Goal: Task Accomplishment & Management: Manage account settings

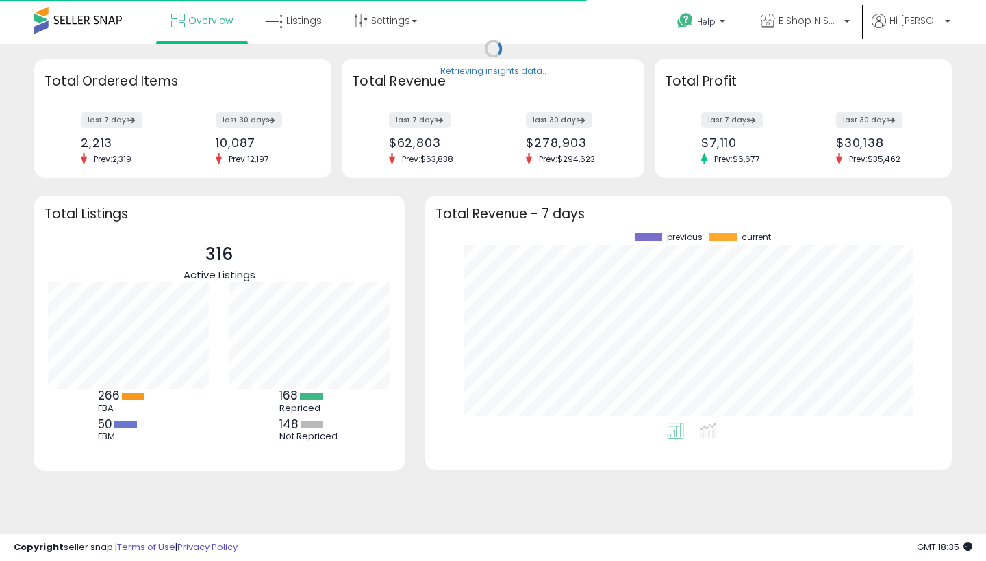
scroll to position [190, 499]
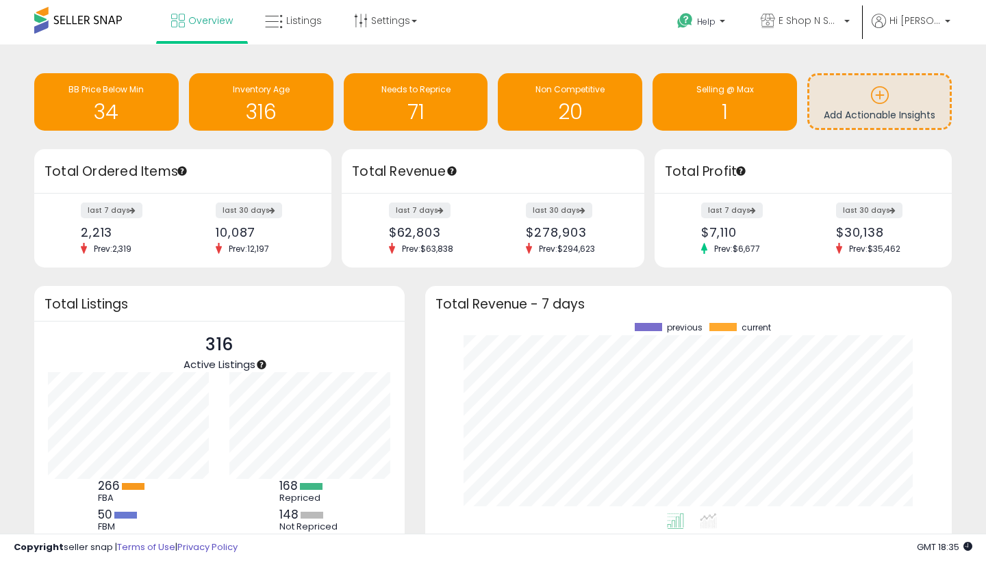
click at [426, 101] on h1 "71" at bounding box center [416, 112] width 131 height 23
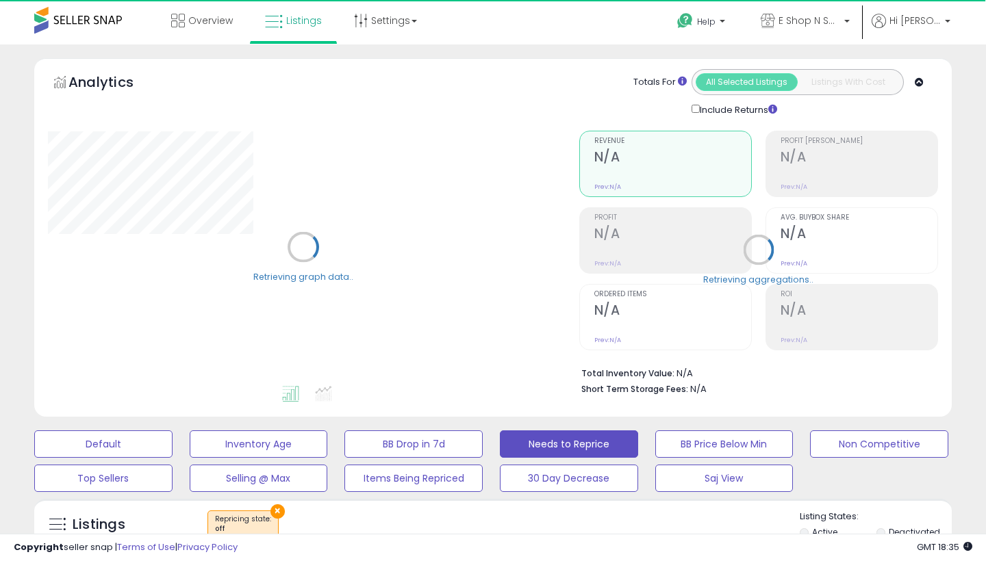
select select "**"
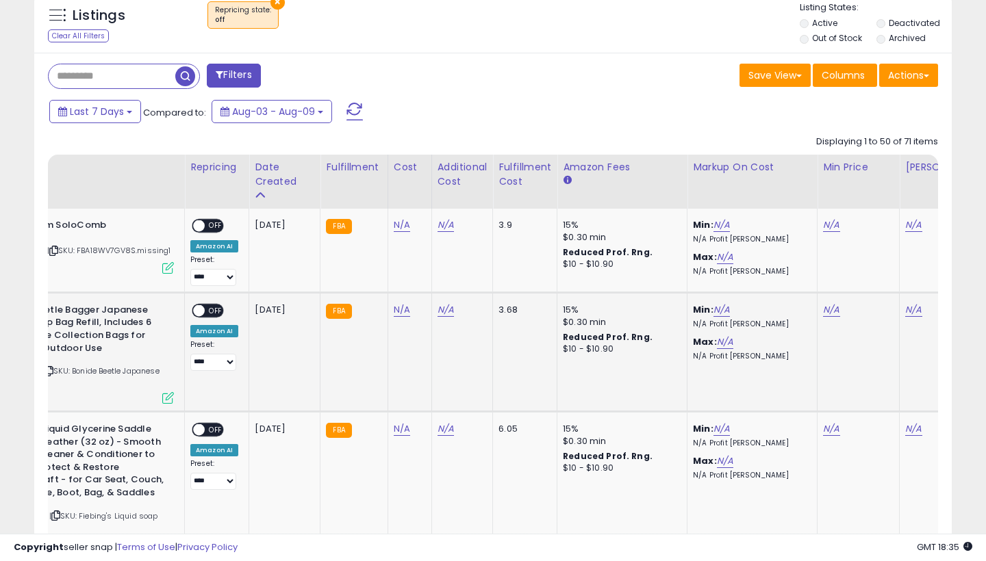
scroll to position [0, 118]
click at [406, 224] on link "N/A" at bounding box center [403, 225] width 16 height 14
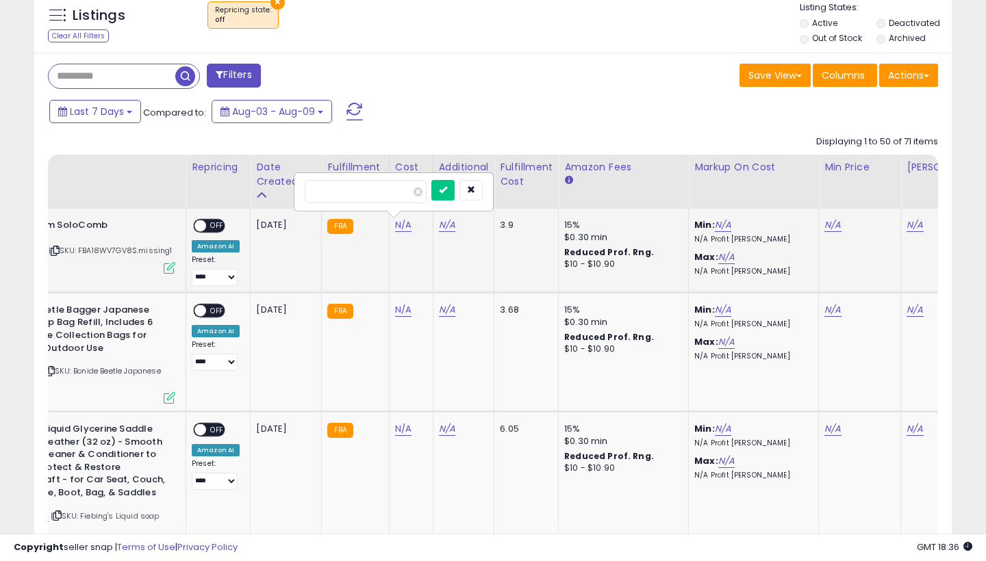
type input "**"
click at [455, 186] on button "submit" at bounding box center [442, 190] width 23 height 21
click at [835, 223] on link "N/A" at bounding box center [832, 225] width 16 height 14
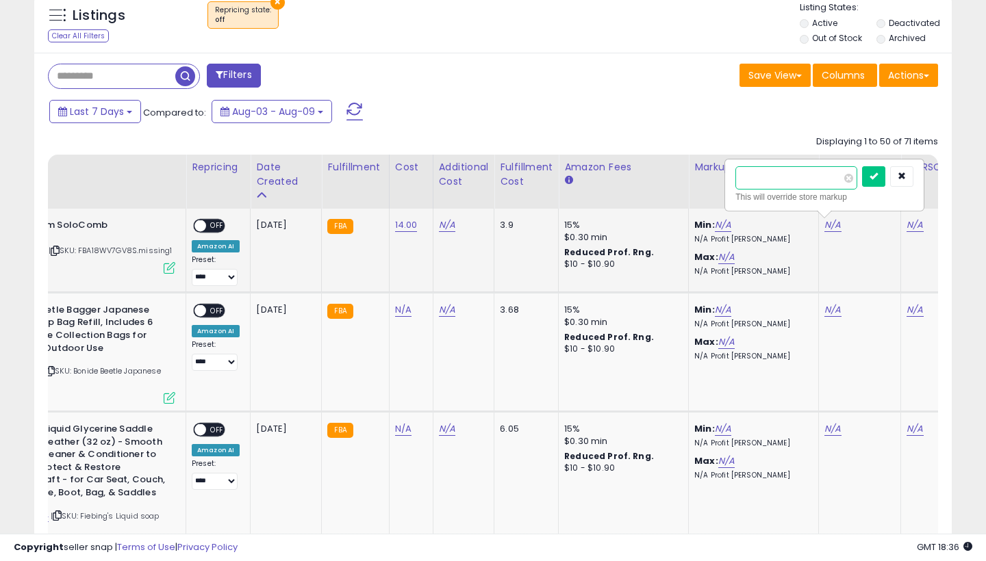
type input "*****"
click at [885, 173] on button "submit" at bounding box center [873, 176] width 23 height 21
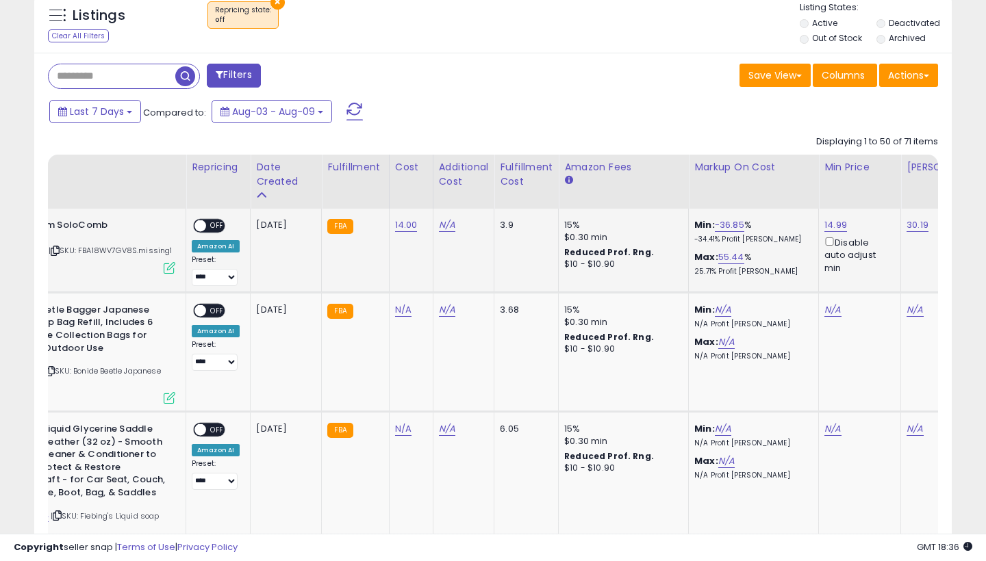
click at [198, 222] on span at bounding box center [200, 226] width 12 height 12
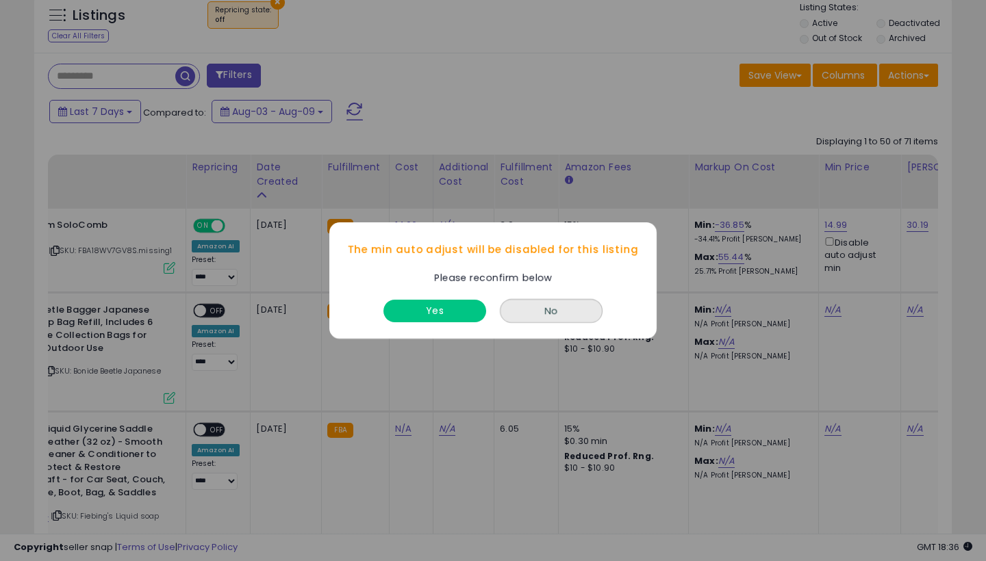
click at [443, 300] on button "Yes" at bounding box center [434, 311] width 103 height 23
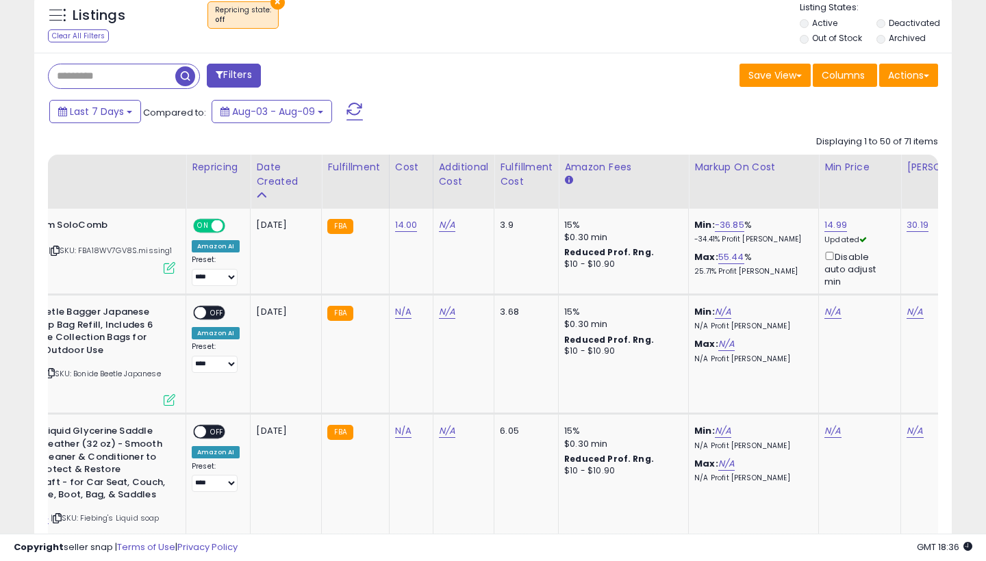
click at [837, 225] on link "14.99" at bounding box center [835, 225] width 23 height 14
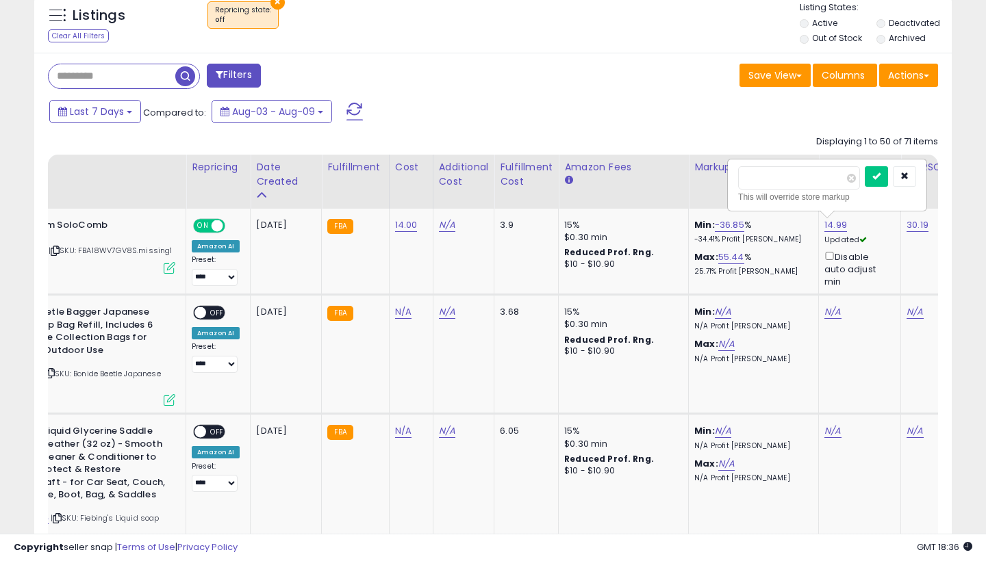
type input "*****"
click at [888, 173] on button "submit" at bounding box center [876, 176] width 23 height 21
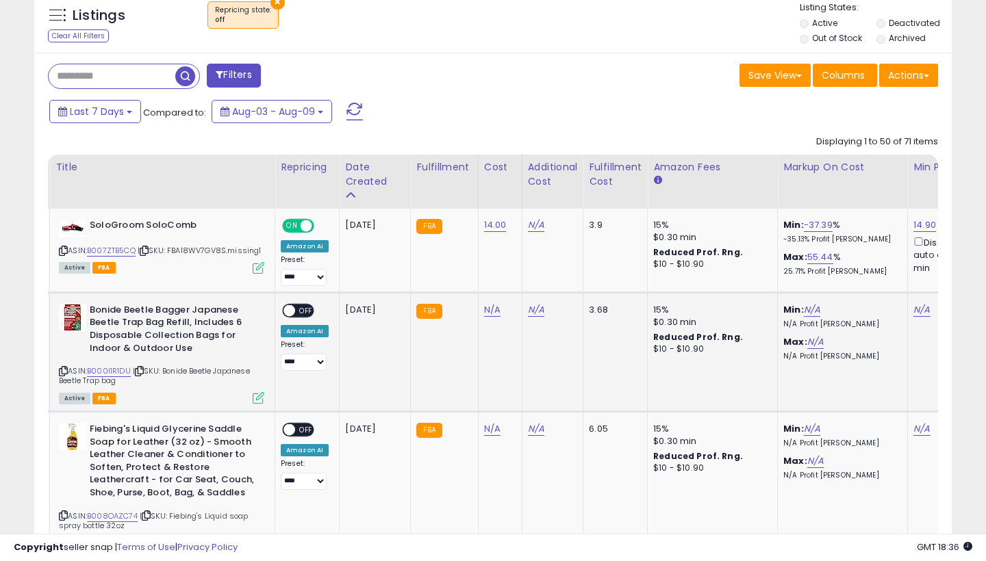
scroll to position [0, 0]
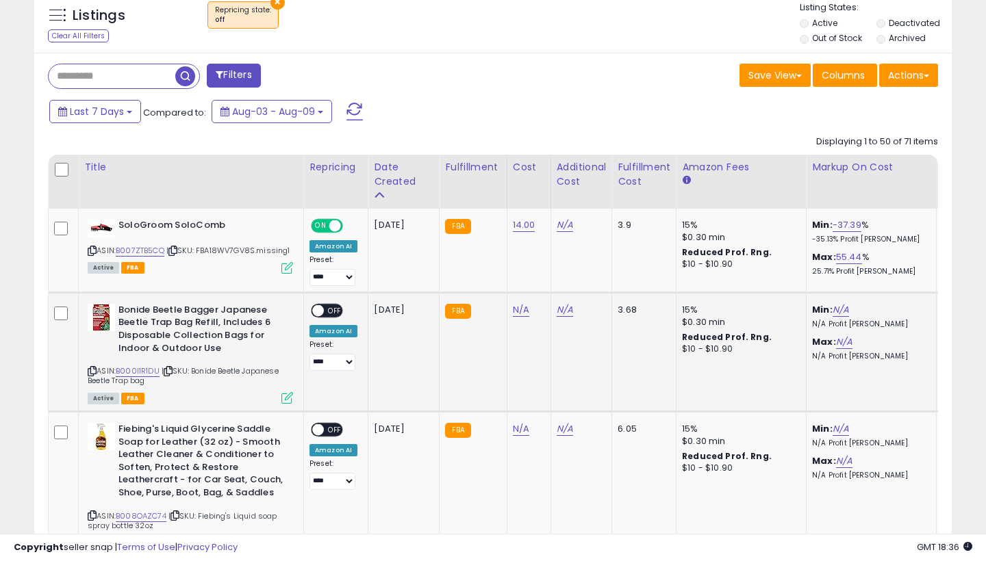
click at [520, 309] on link "N/A" at bounding box center [521, 310] width 16 height 14
type input "*"
click at [572, 270] on button "submit" at bounding box center [560, 274] width 23 height 21
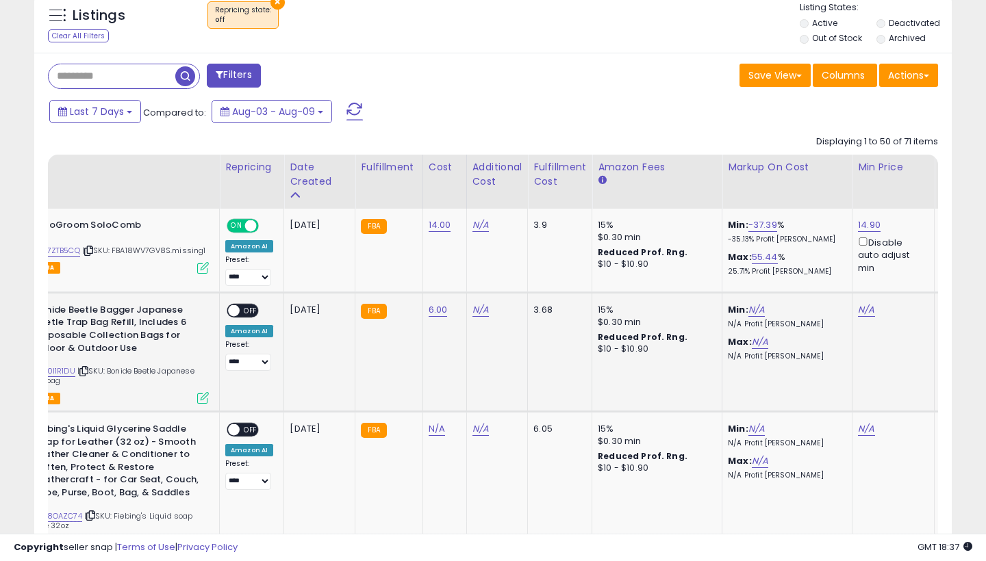
scroll to position [0, 86]
click at [865, 309] on link "N/A" at bounding box center [864, 310] width 16 height 14
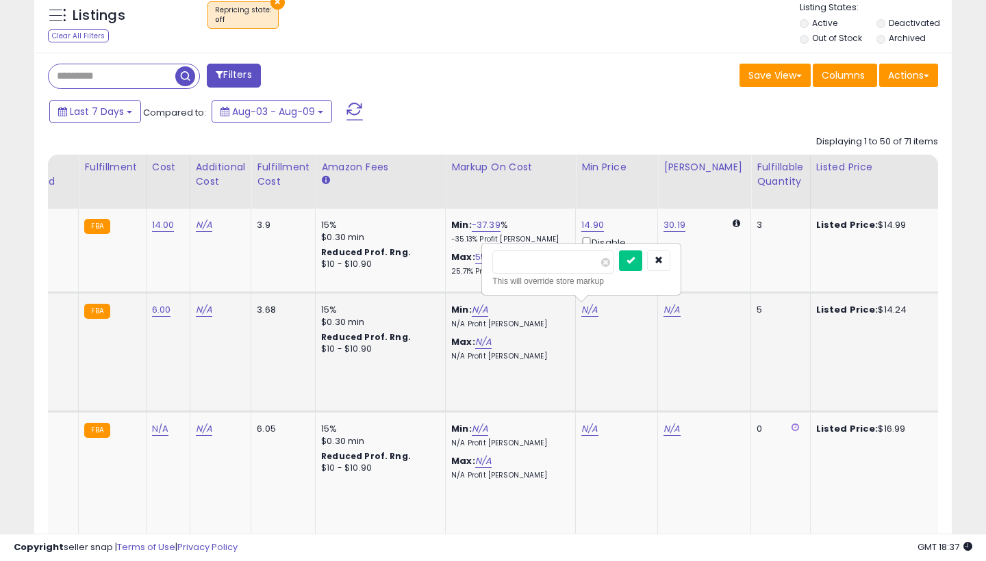
scroll to position [0, 0]
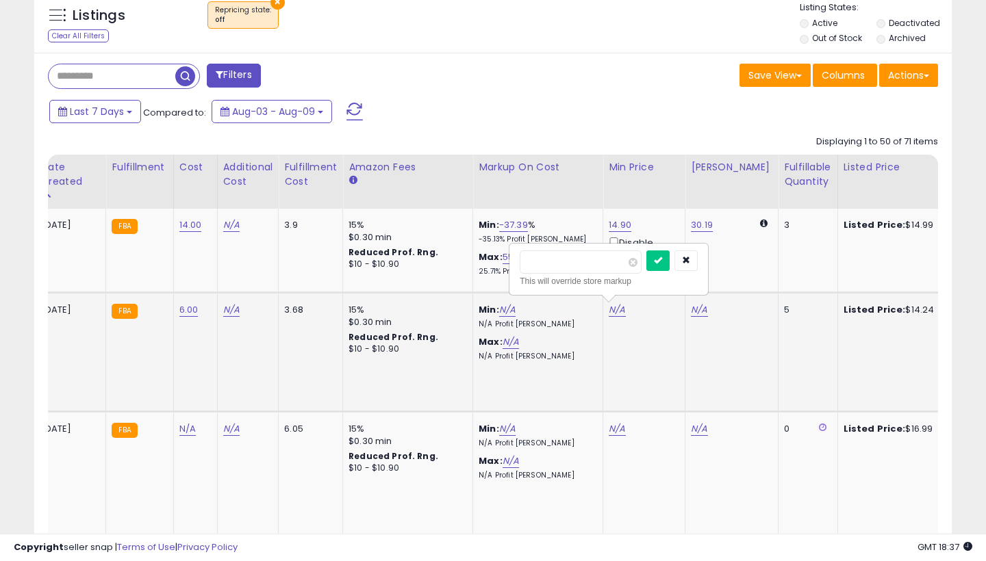
type input "*****"
click at [670, 257] on button "submit" at bounding box center [657, 261] width 23 height 21
click at [609, 329] on div "Disable auto adjust min" at bounding box center [642, 340] width 66 height 40
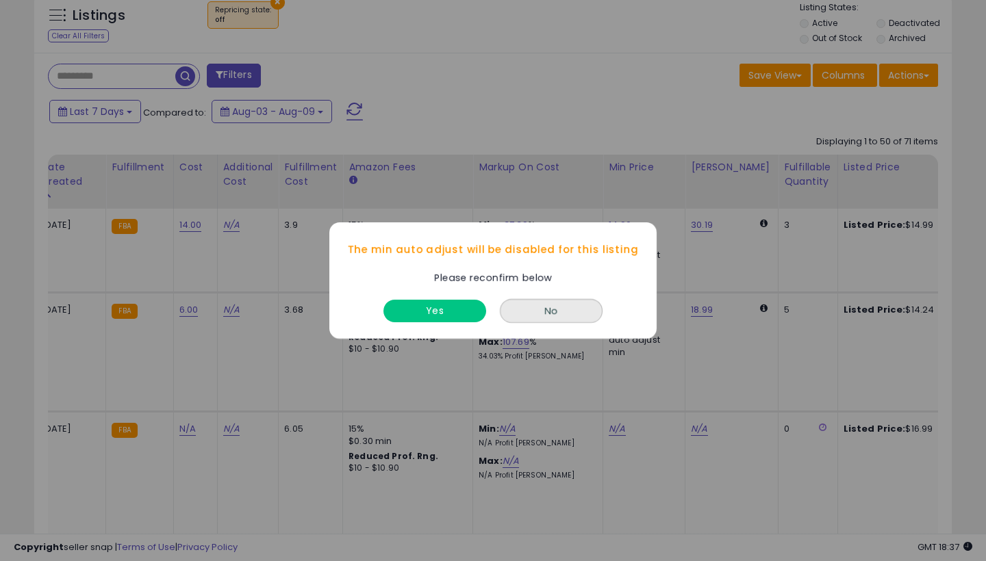
click at [436, 308] on button "Yes" at bounding box center [434, 311] width 103 height 23
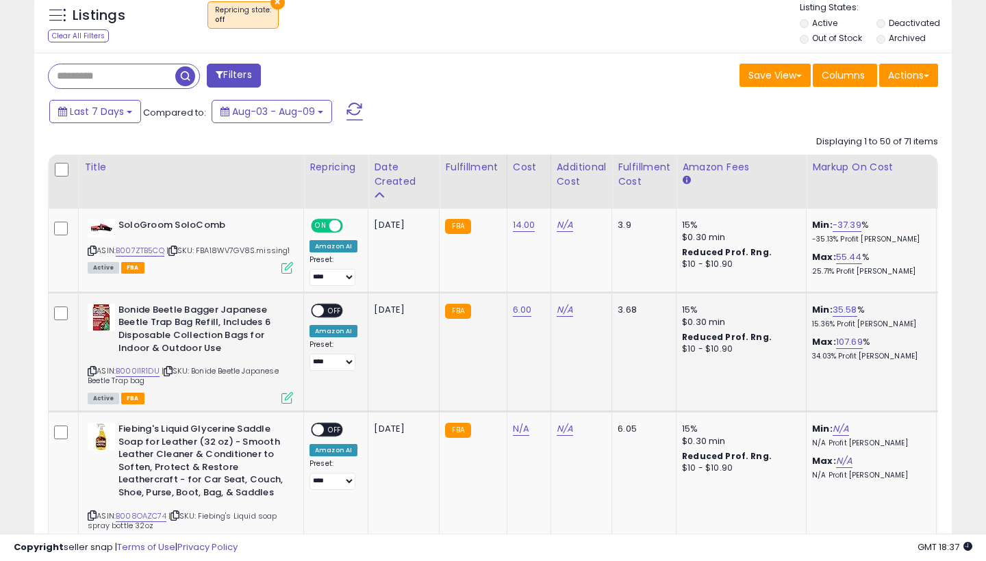
click at [322, 308] on span at bounding box center [318, 311] width 12 height 12
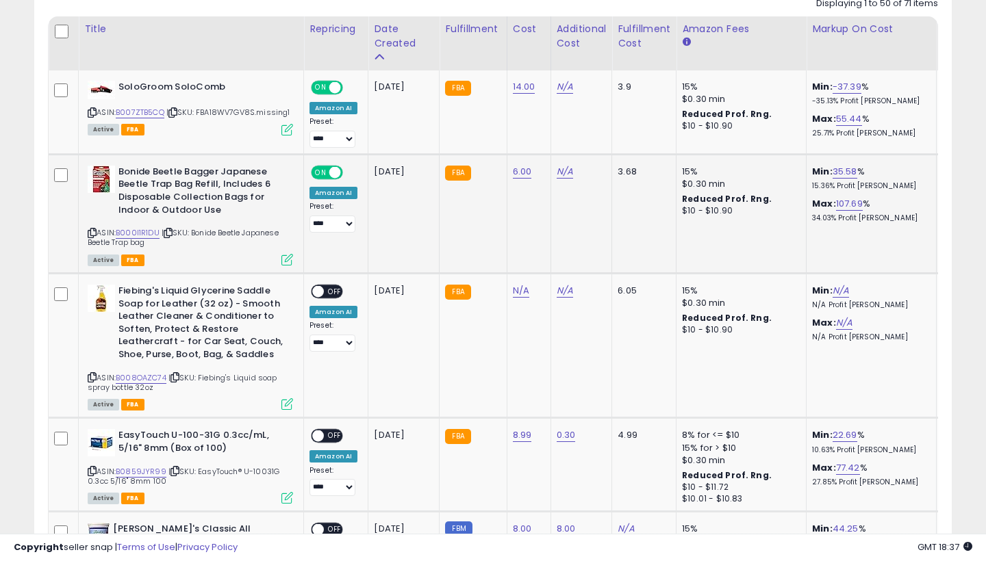
scroll to position [652, 0]
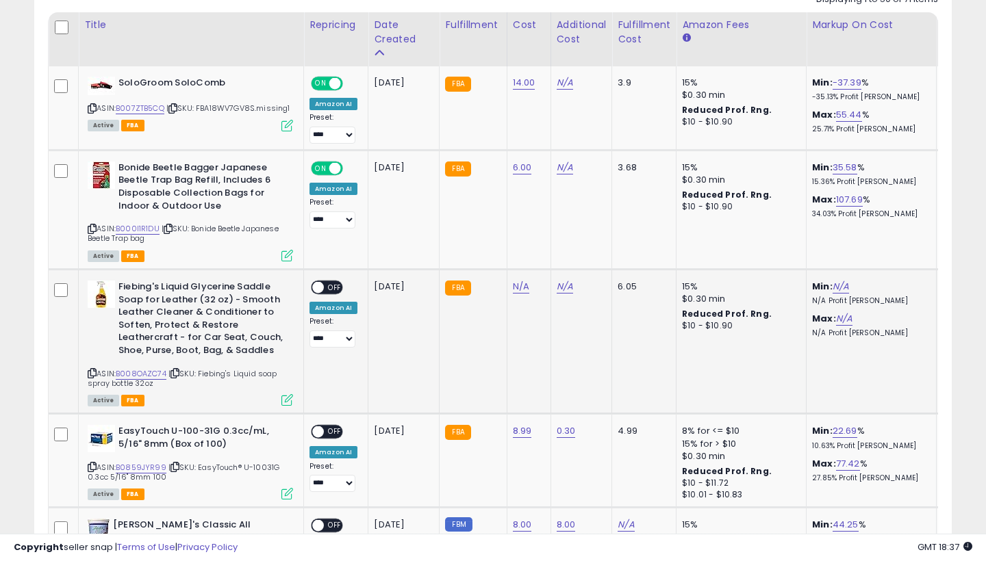
click at [522, 280] on link "N/A" at bounding box center [521, 287] width 16 height 14
type input "*"
click at [572, 245] on button "submit" at bounding box center [560, 249] width 23 height 21
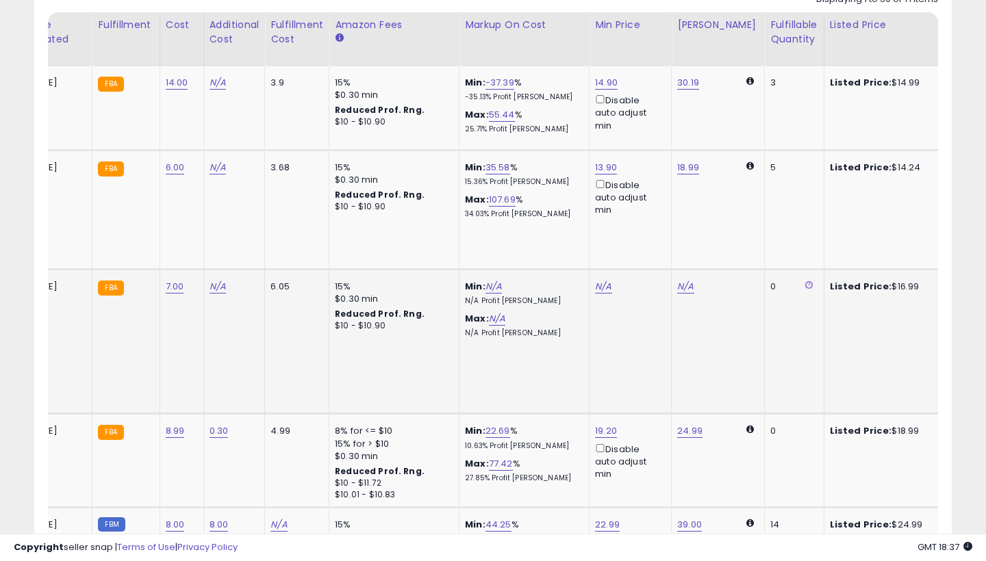
click at [607, 280] on link "N/A" at bounding box center [603, 287] width 16 height 14
type input "*****"
click at [656, 231] on button "submit" at bounding box center [644, 235] width 23 height 21
click at [599, 90] on link "16.40" at bounding box center [606, 83] width 23 height 14
type input "*****"
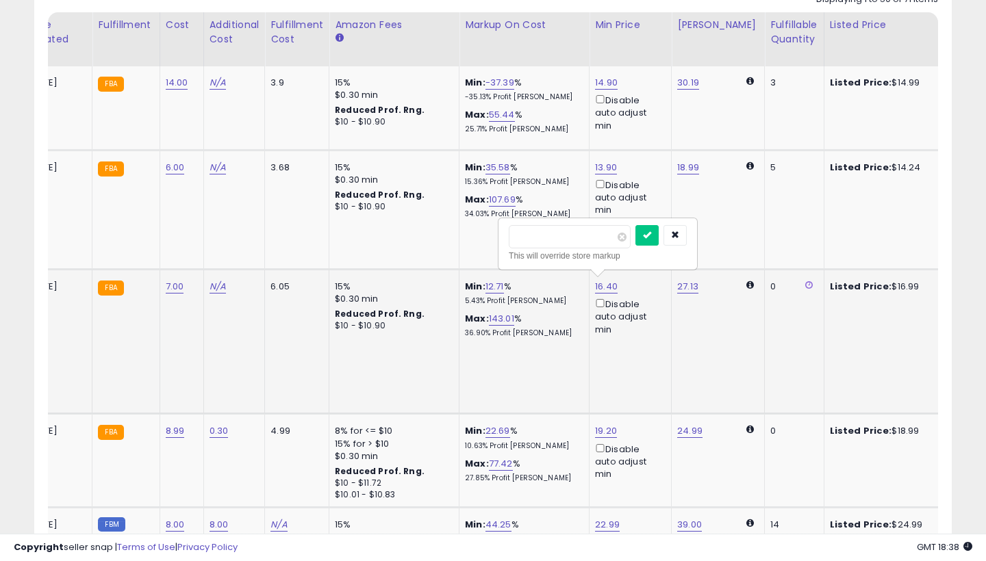
click at [659, 231] on button "submit" at bounding box center [646, 235] width 23 height 21
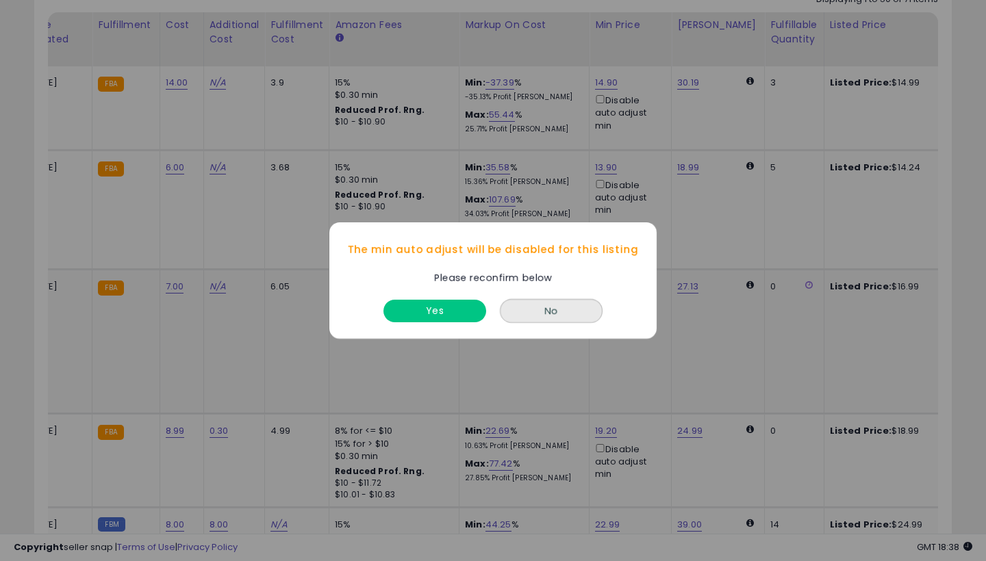
click at [456, 307] on button "Yes" at bounding box center [434, 311] width 103 height 23
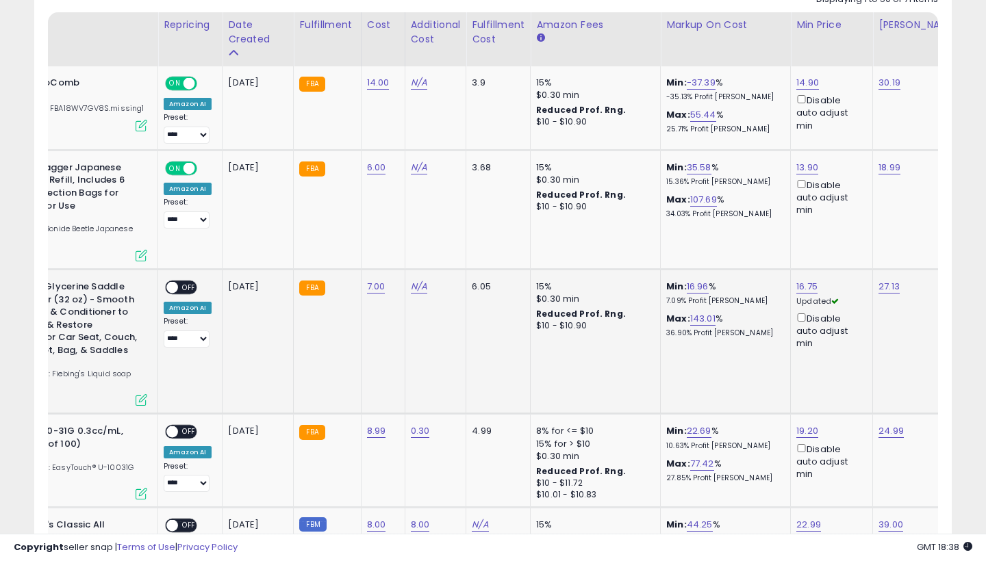
scroll to position [0, 118]
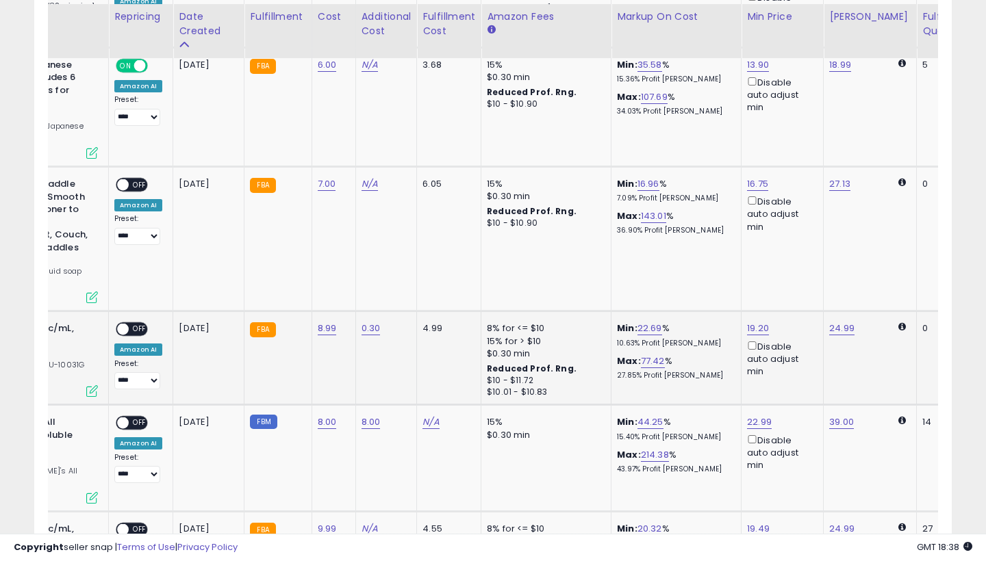
type input "*****"
click at [810, 270] on button "submit" at bounding box center [798, 274] width 23 height 21
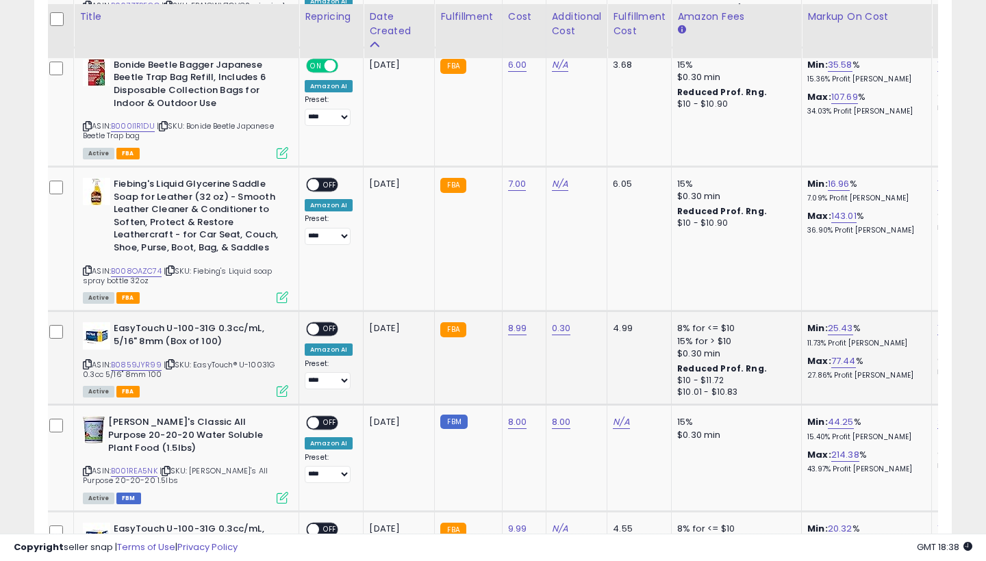
click at [314, 324] on span at bounding box center [313, 330] width 12 height 12
click at [314, 179] on span at bounding box center [313, 185] width 12 height 12
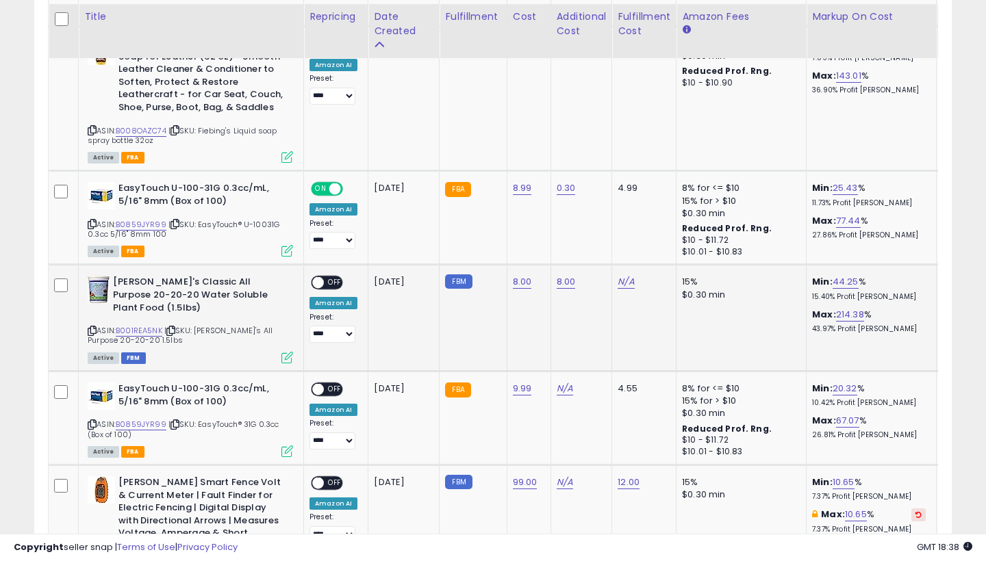
click at [319, 277] on span at bounding box center [318, 283] width 12 height 12
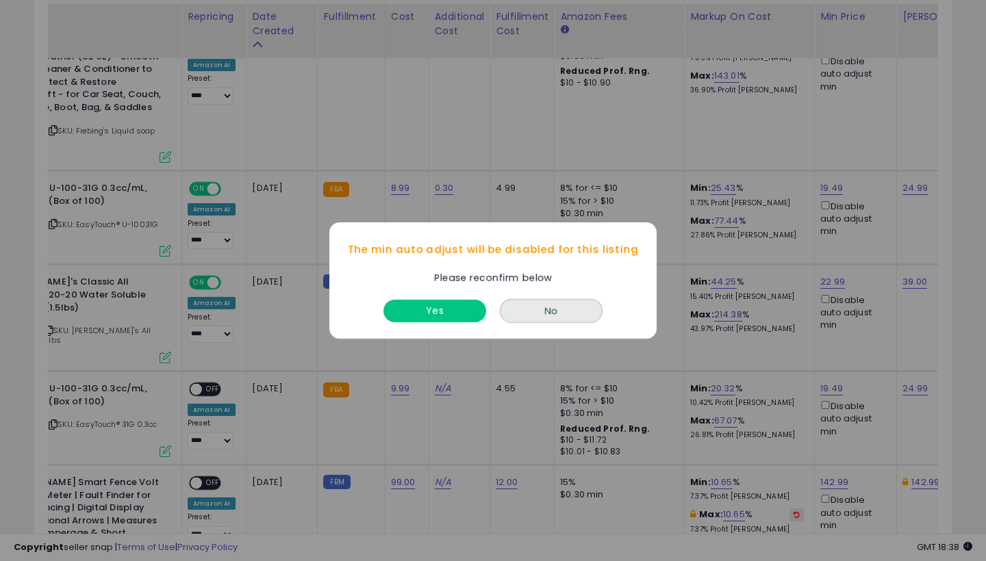
click at [459, 305] on button "Yes" at bounding box center [434, 311] width 103 height 23
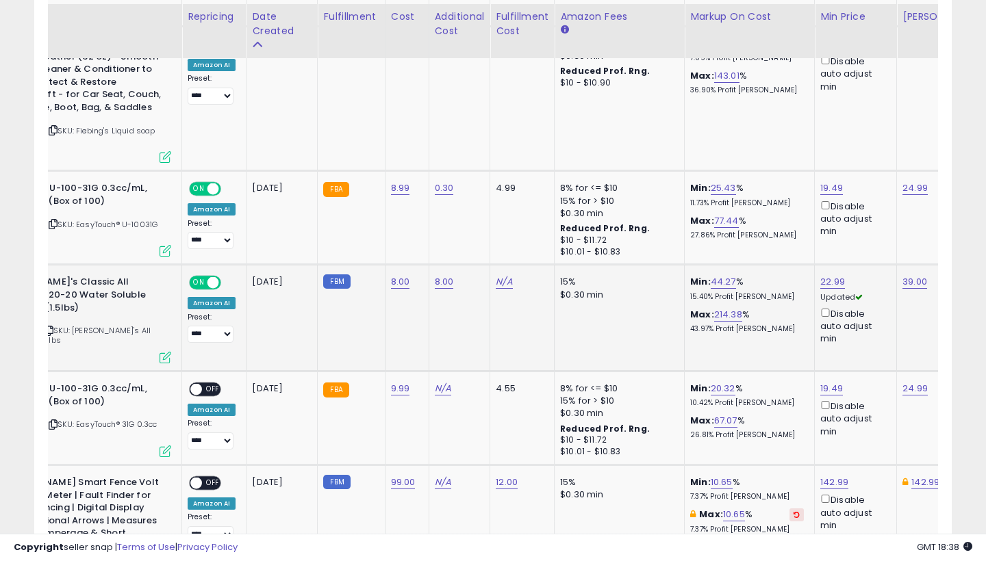
click at [905, 223] on icon "button" at bounding box center [901, 226] width 8 height 8
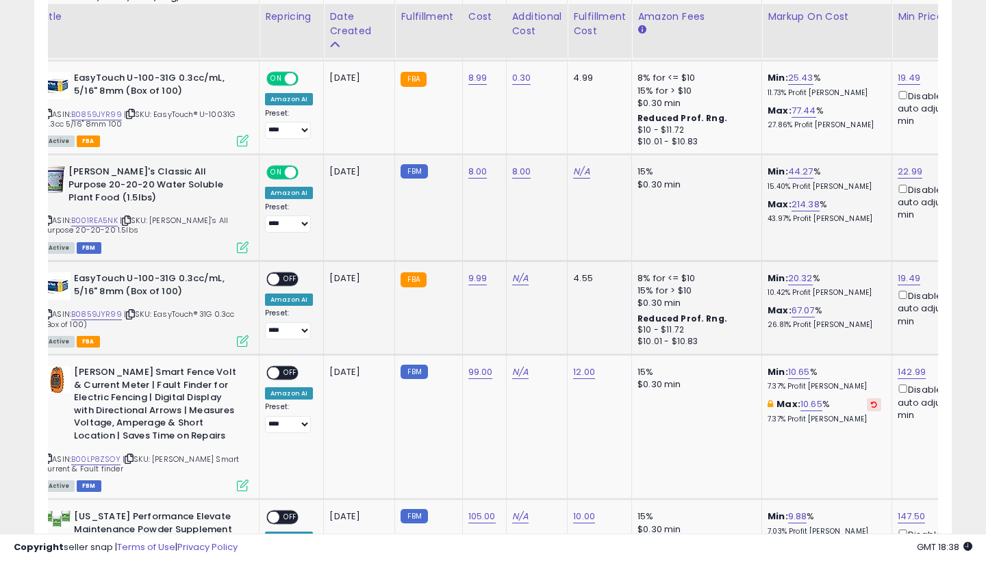
click at [277, 274] on span at bounding box center [274, 280] width 12 height 12
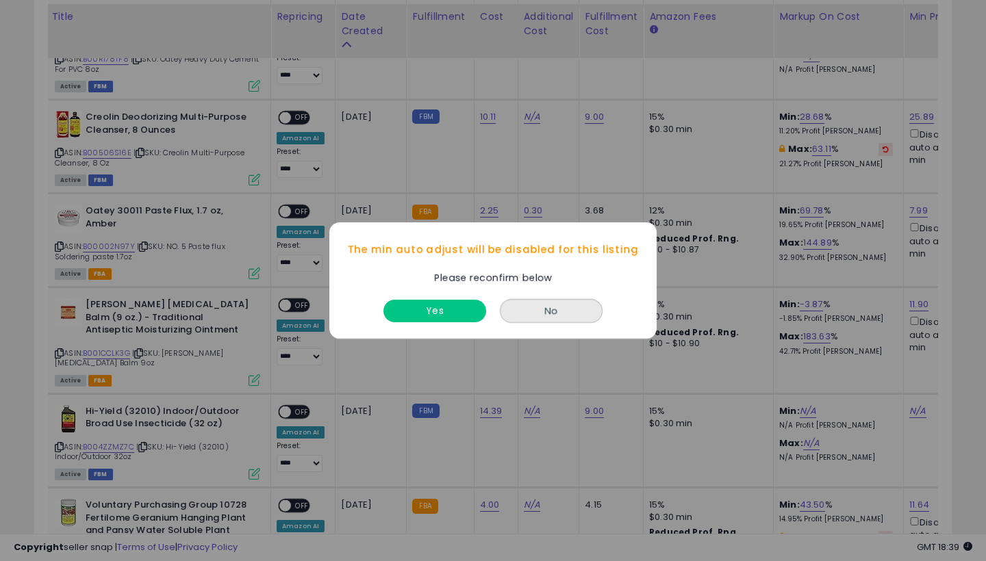
click at [456, 304] on button "Yes" at bounding box center [434, 311] width 103 height 23
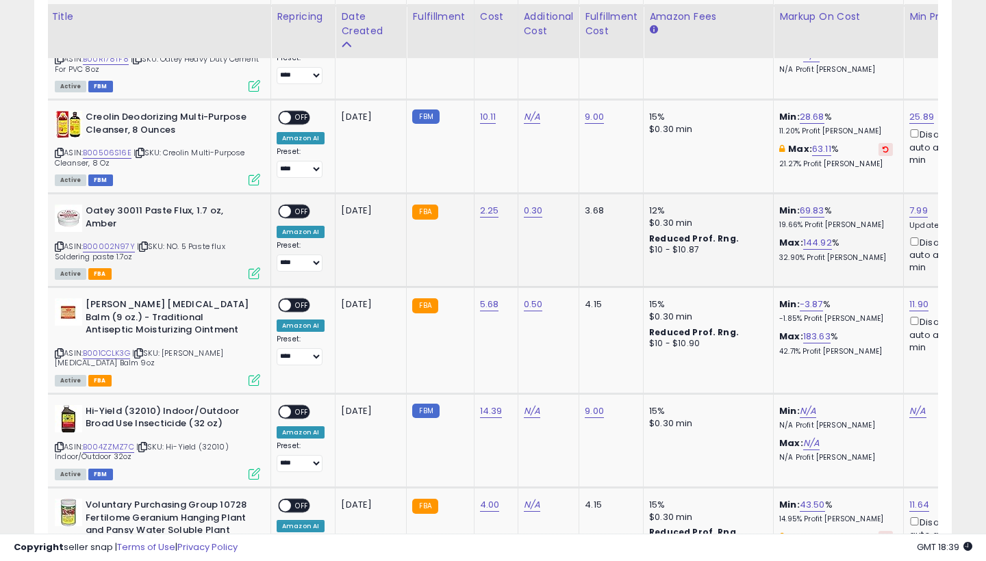
click at [286, 206] on span at bounding box center [285, 212] width 12 height 12
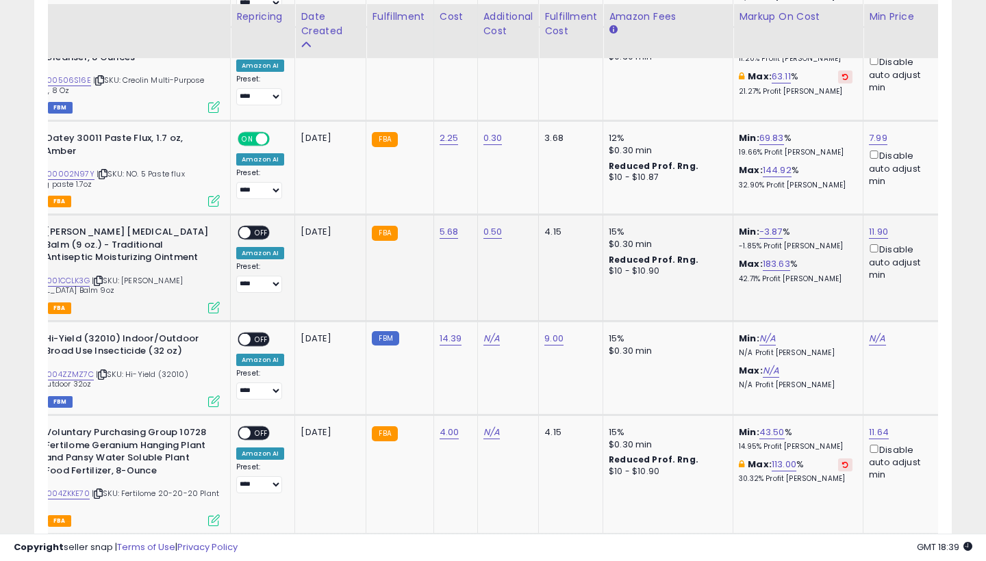
type input "*****"
click at [931, 144] on button "submit" at bounding box center [919, 148] width 23 height 21
click at [249, 227] on span at bounding box center [245, 233] width 12 height 12
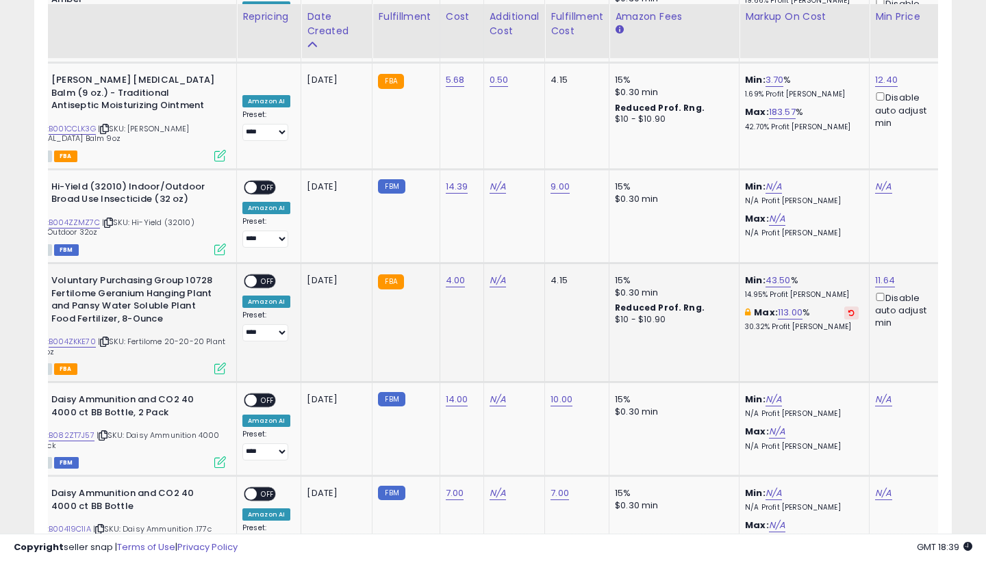
type input "*"
type input "****"
click at [935, 189] on button "submit" at bounding box center [923, 193] width 23 height 21
click at [252, 276] on span at bounding box center [251, 282] width 12 height 12
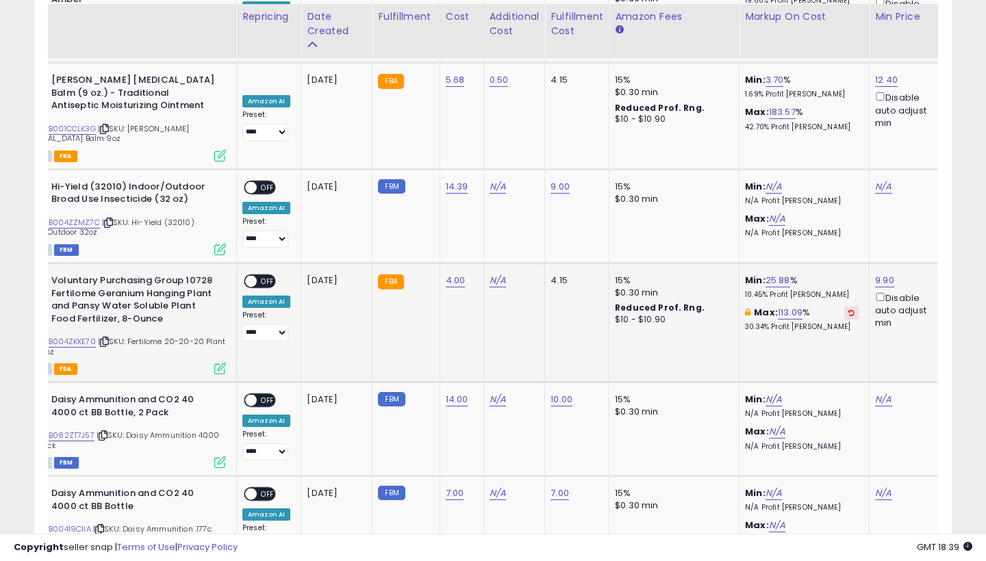
click at [252, 276] on span at bounding box center [251, 282] width 12 height 12
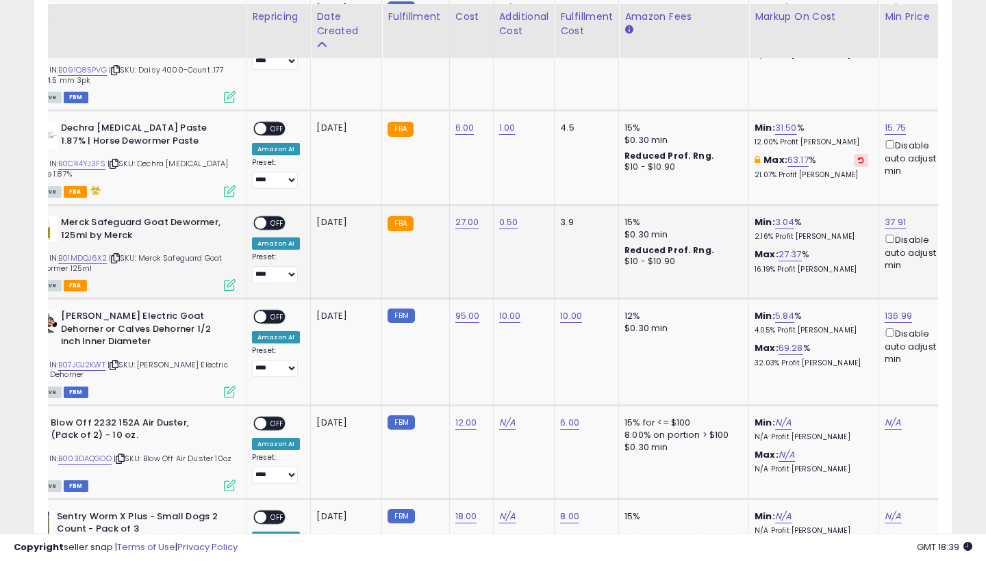
type input "*****"
click at [935, 123] on button "submit" at bounding box center [923, 127] width 23 height 21
click at [260, 218] on span at bounding box center [261, 224] width 12 height 12
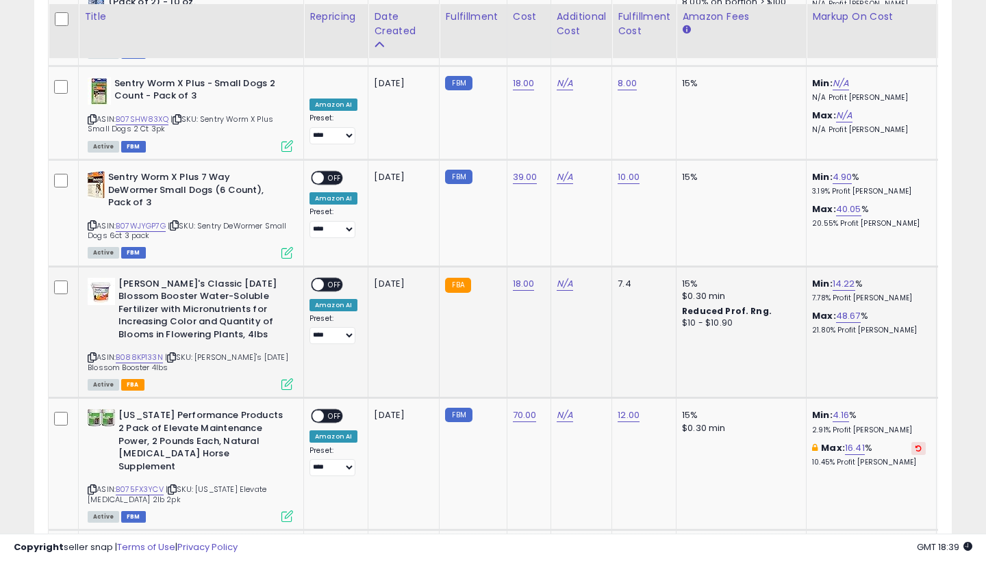
click at [318, 279] on span at bounding box center [318, 285] width 12 height 12
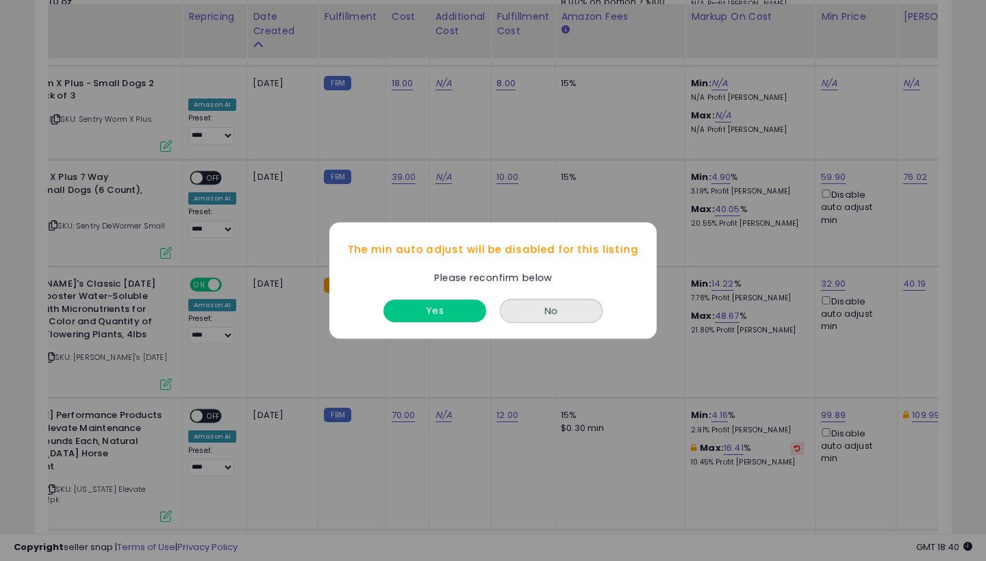
click at [440, 313] on button "Yes" at bounding box center [434, 311] width 103 height 23
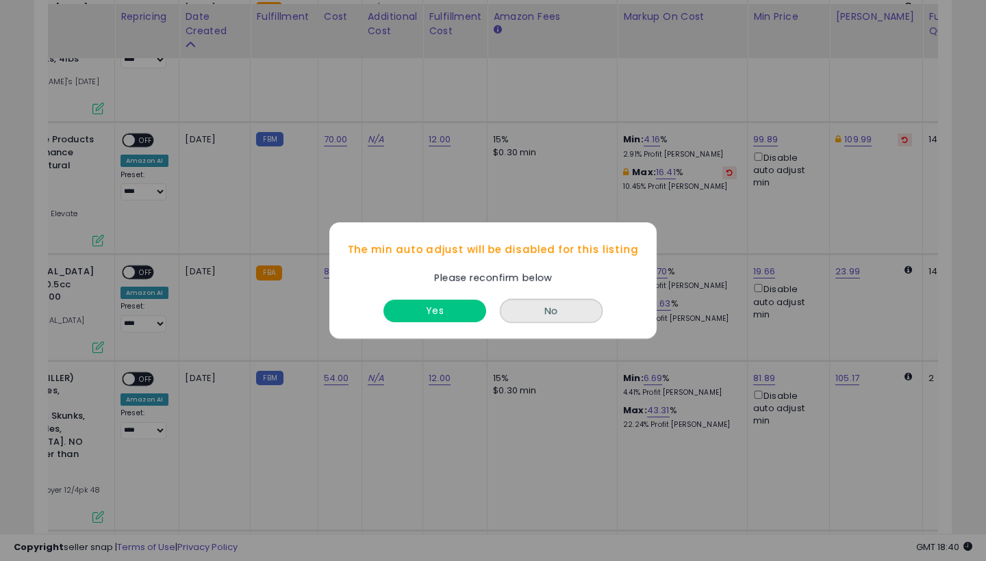
click at [755, 213] on div "The min auto adjust will be disabled for this listing Please reconfirm below Ye…" at bounding box center [493, 280] width 986 height 561
click at [450, 304] on button "Yes" at bounding box center [434, 311] width 103 height 23
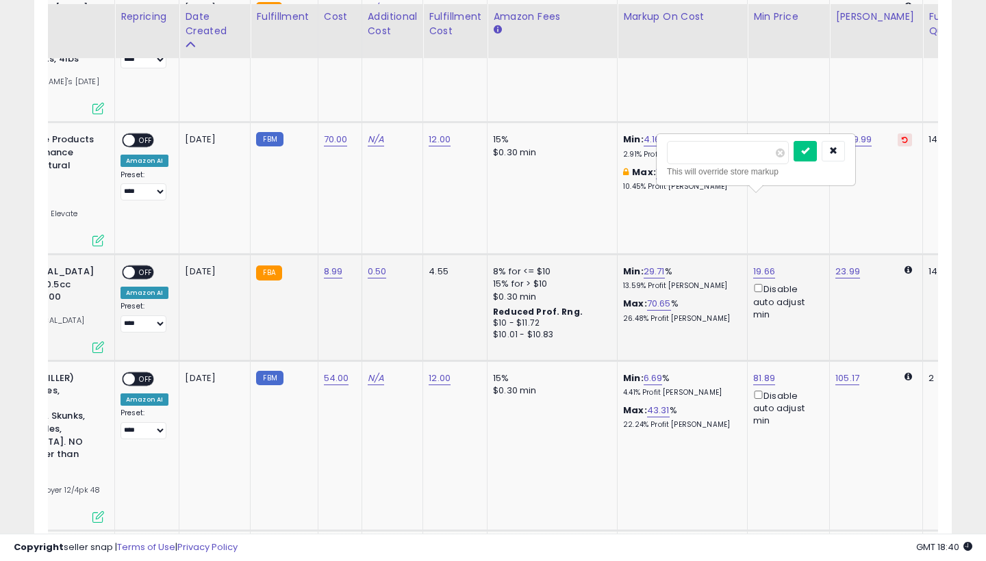
type input "*****"
click at [817, 147] on button "submit" at bounding box center [805, 151] width 23 height 21
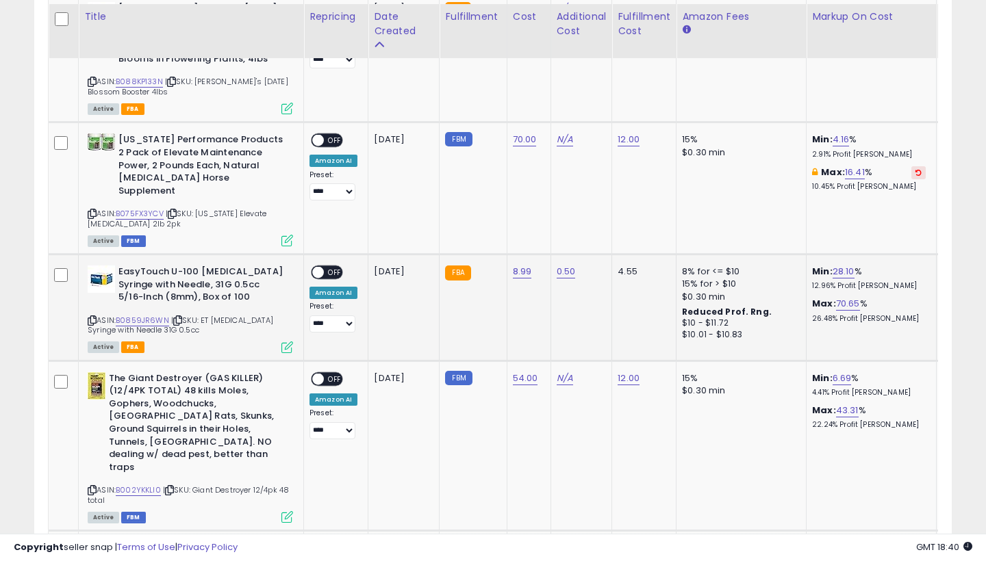
click at [328, 266] on div "ON OFF" at bounding box center [327, 273] width 32 height 14
click at [322, 267] on span at bounding box center [318, 273] width 12 height 12
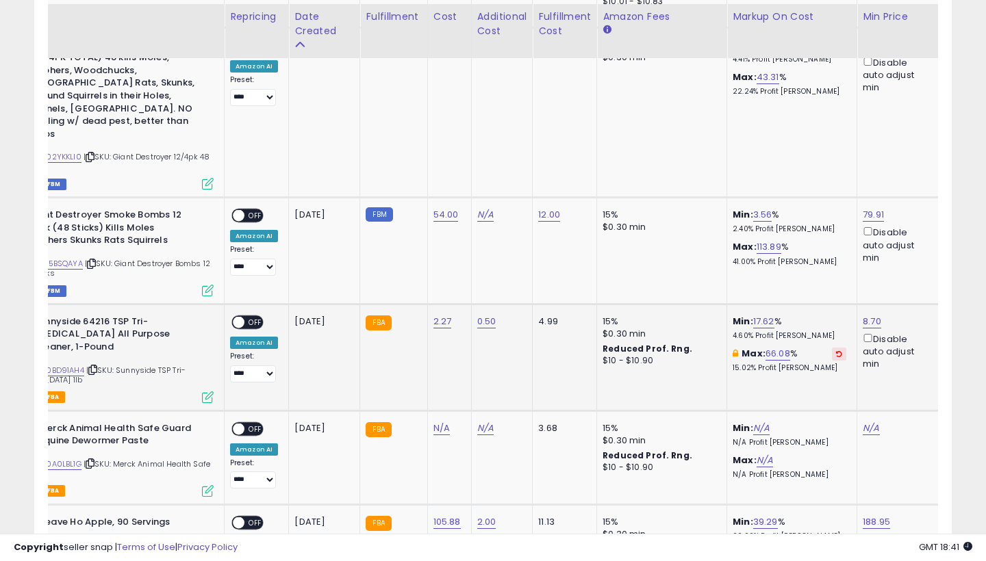
scroll to position [0, 81]
click at [238, 316] on span at bounding box center [237, 322] width 12 height 12
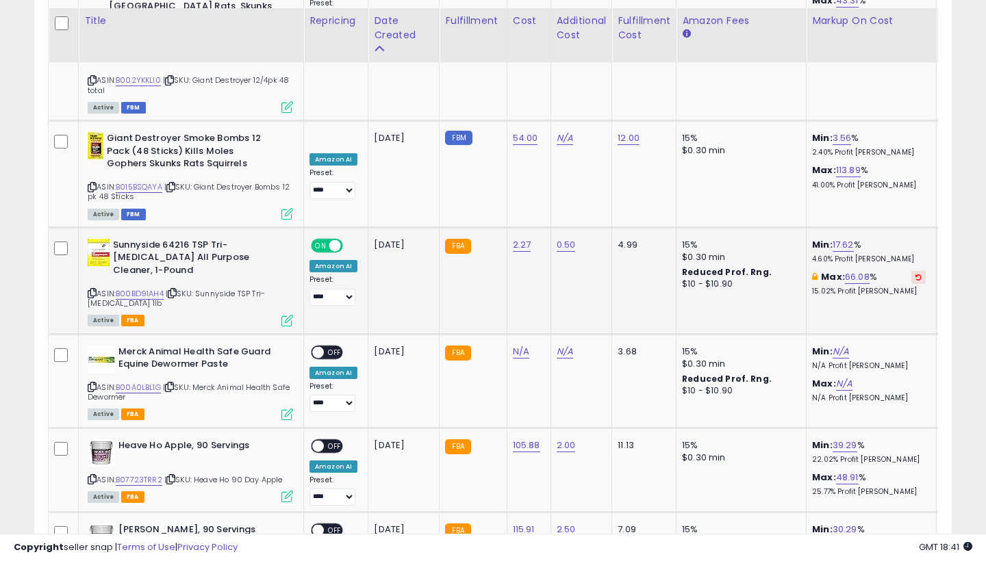
scroll to position [3821, 0]
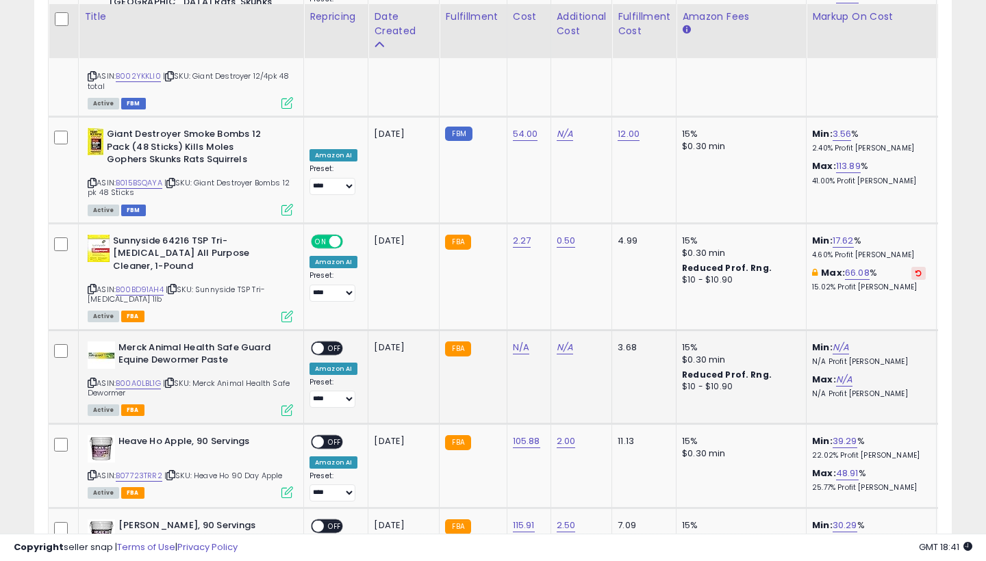
click at [319, 342] on span at bounding box center [318, 348] width 12 height 12
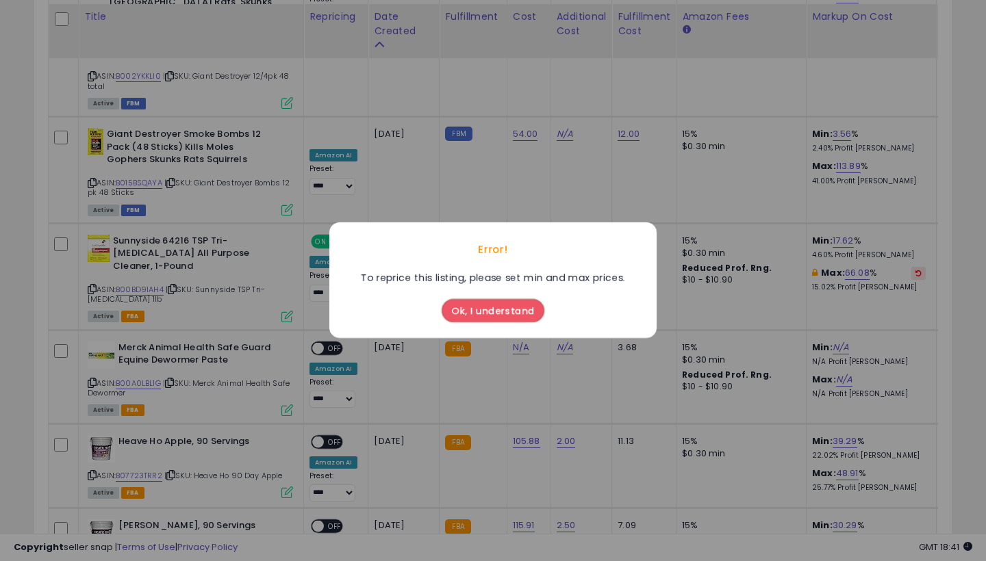
click at [507, 314] on button "Ok, I understand" at bounding box center [493, 311] width 103 height 23
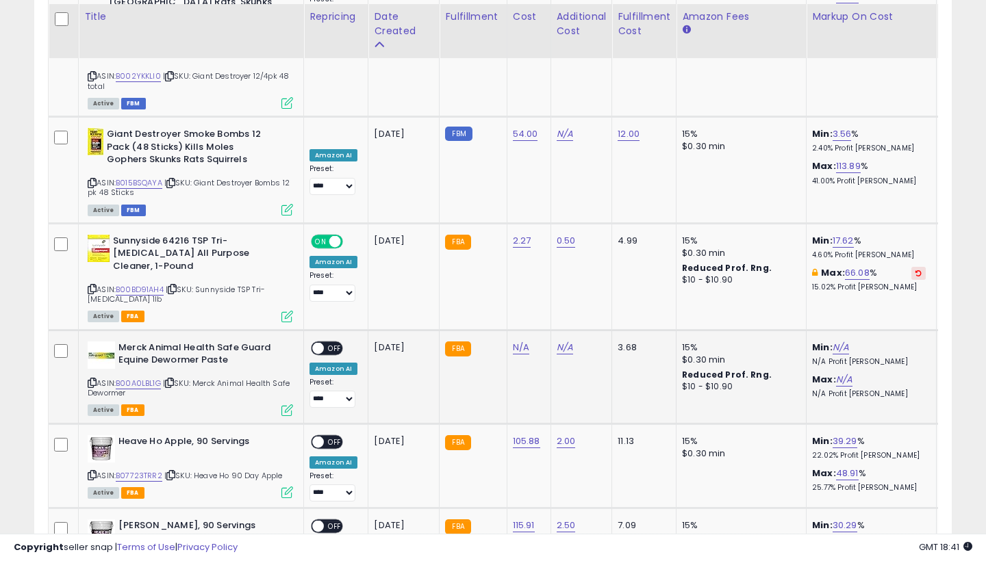
scroll to position [0, 14]
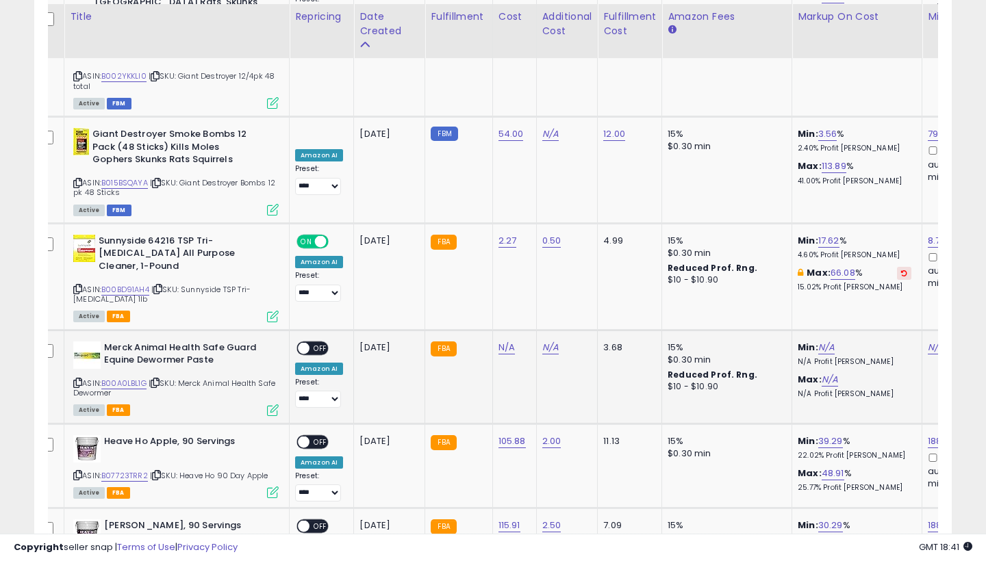
type input "*****"
click at [558, 215] on button "submit" at bounding box center [546, 219] width 23 height 21
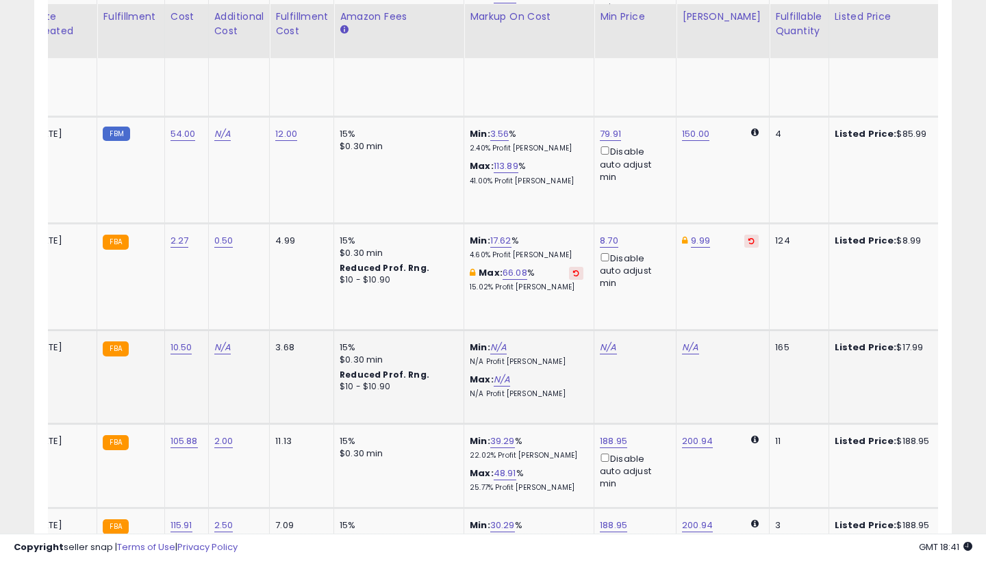
scroll to position [0, 351]
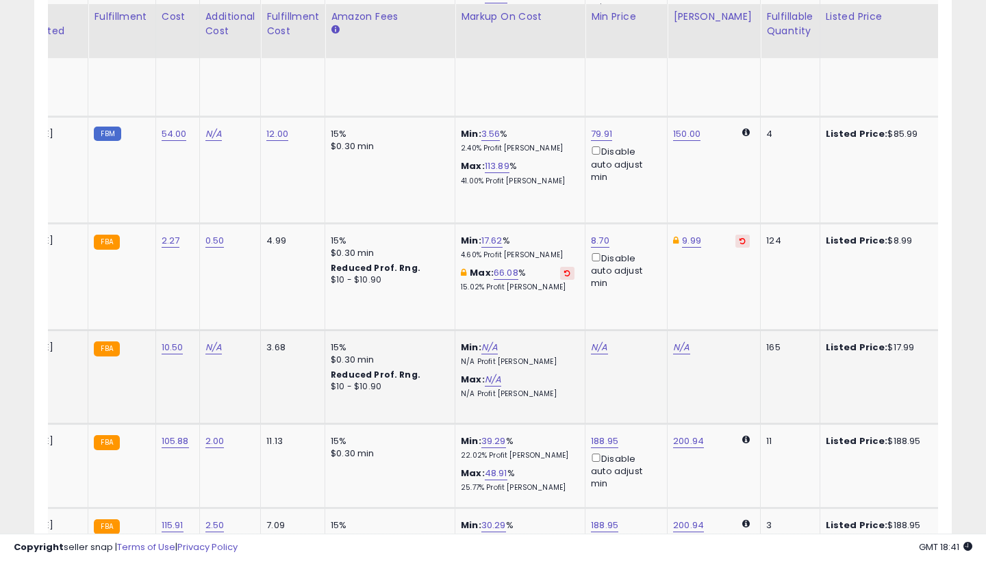
type input "*****"
click at [652, 201] on button "submit" at bounding box center [640, 205] width 23 height 21
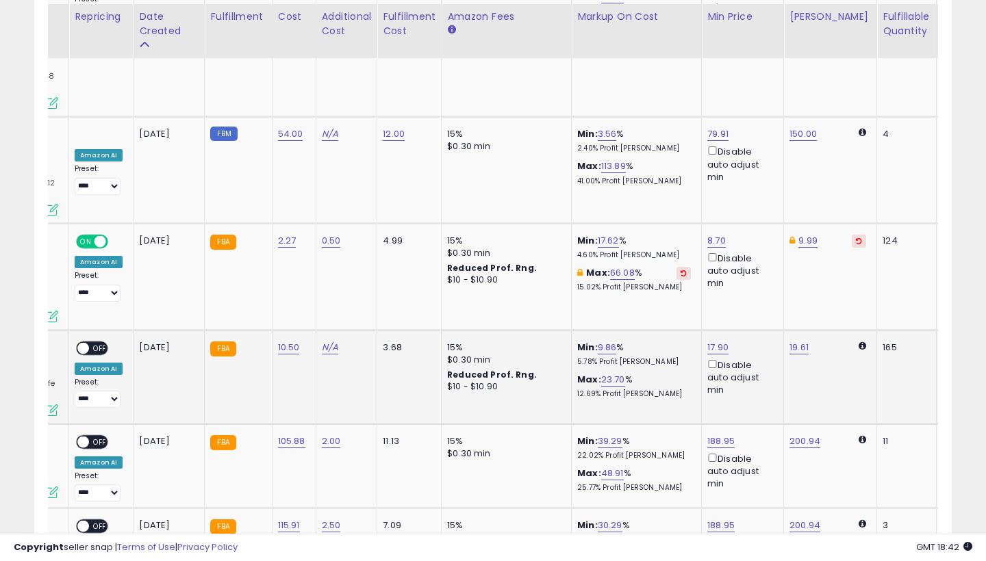
scroll to position [0, 176]
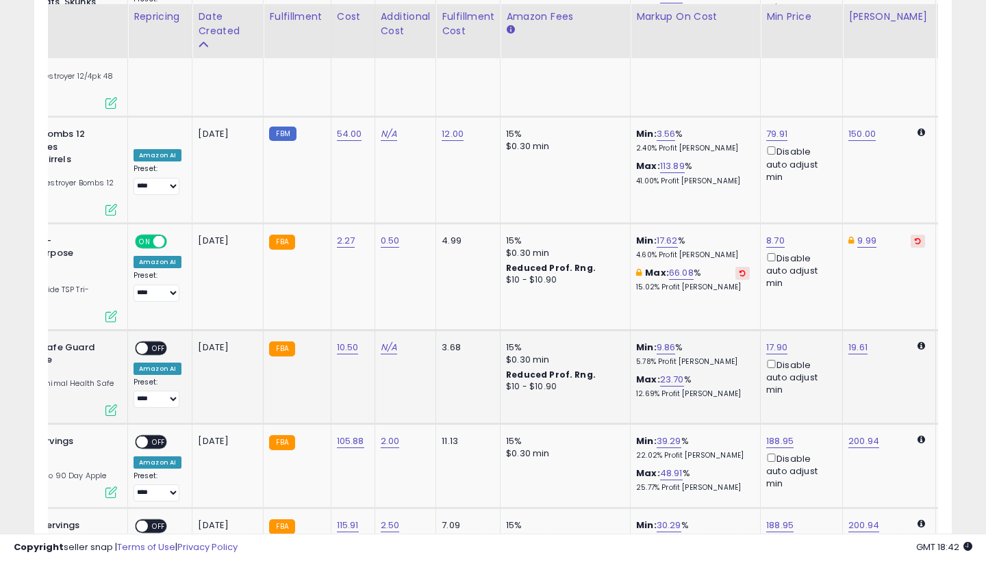
click at [144, 342] on span at bounding box center [142, 348] width 12 height 12
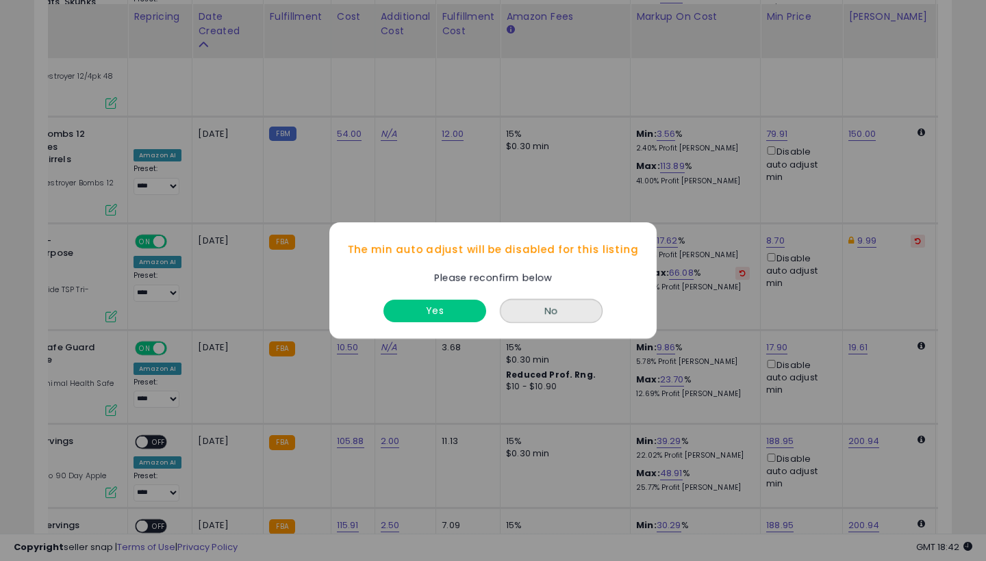
click at [423, 305] on button "Yes" at bounding box center [434, 311] width 103 height 23
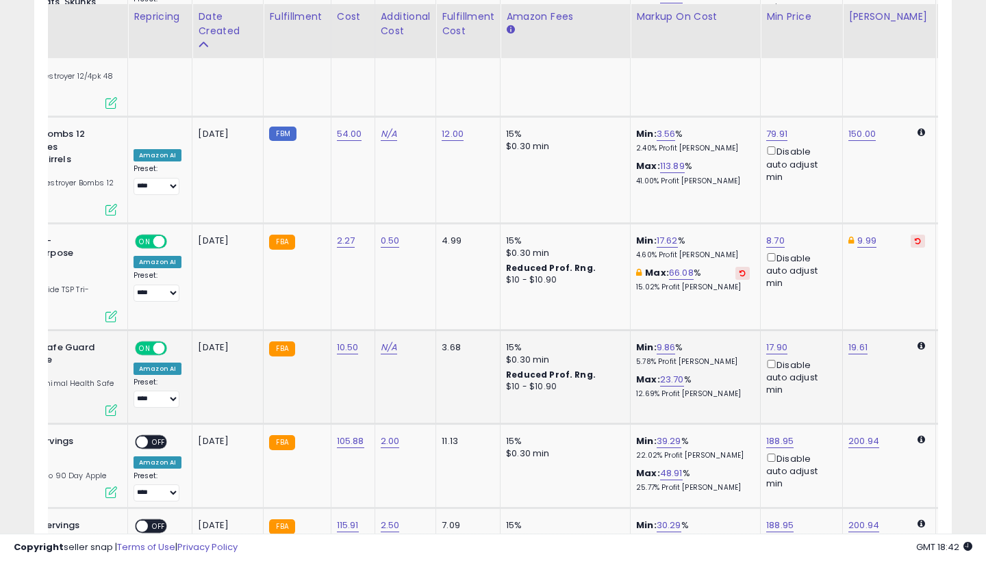
scroll to position [0, 42]
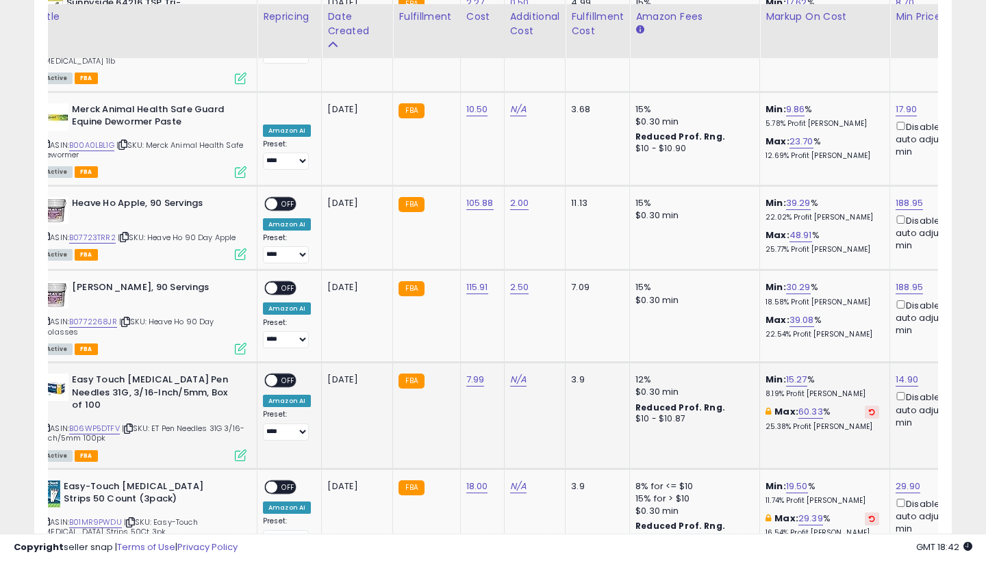
click at [272, 375] on span at bounding box center [272, 381] width 12 height 12
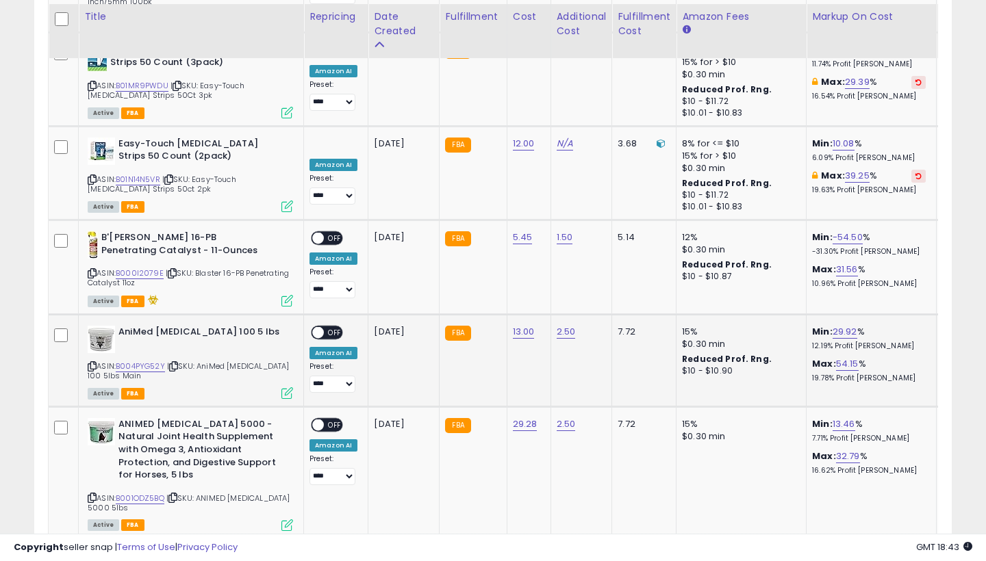
click at [316, 327] on span at bounding box center [318, 333] width 12 height 12
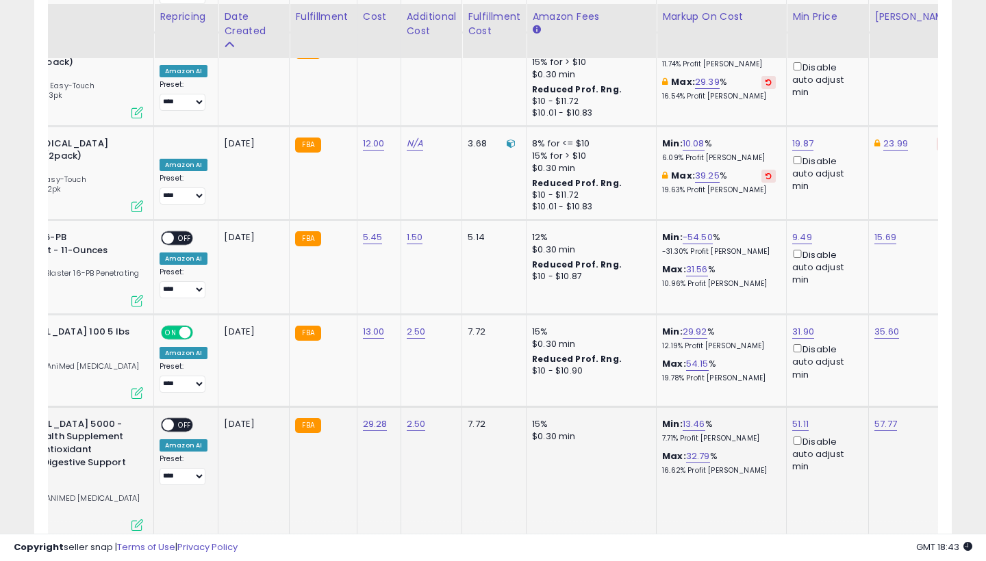
type input "*****"
click at [853, 257] on button "submit" at bounding box center [841, 261] width 23 height 21
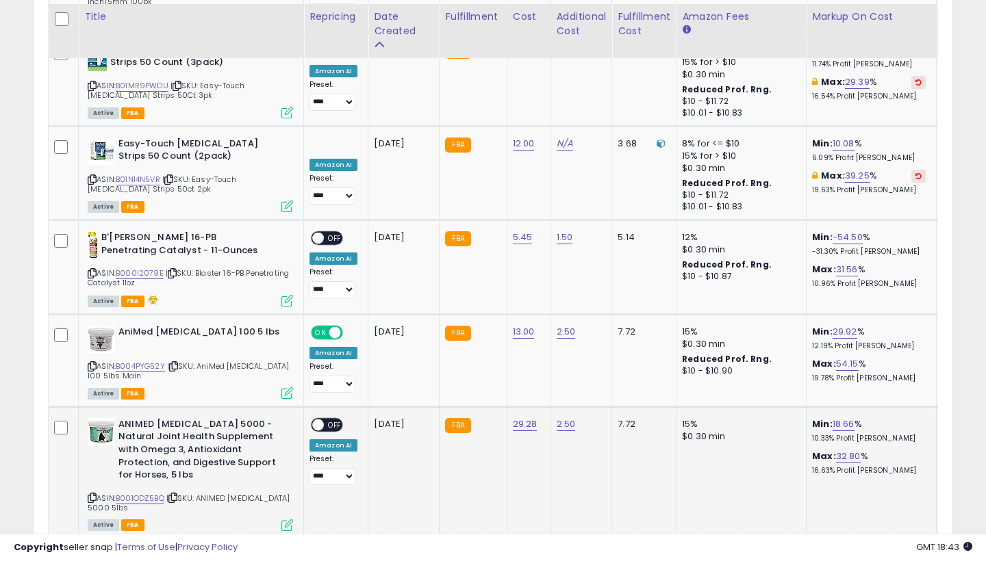
click at [316, 419] on span at bounding box center [318, 425] width 12 height 12
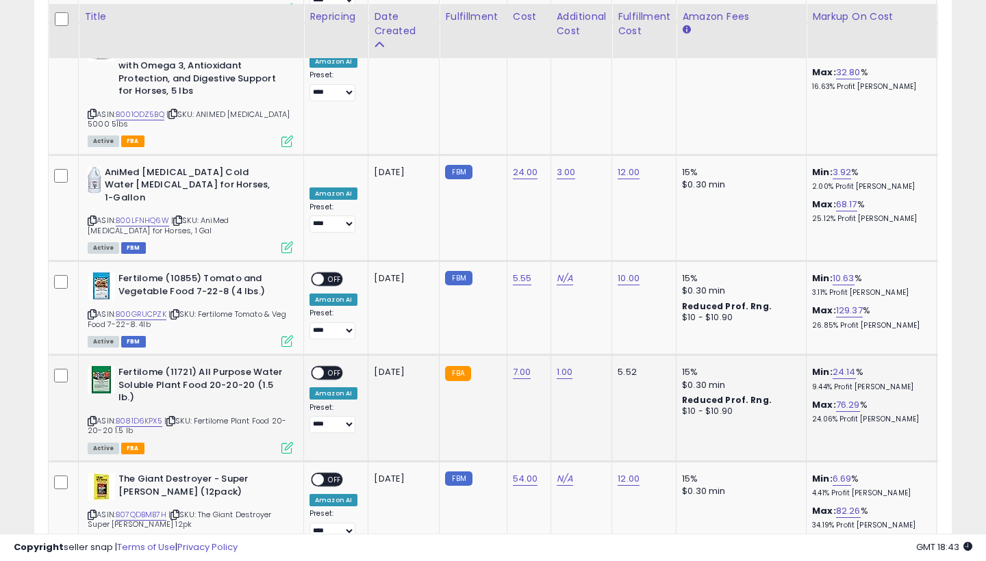
scroll to position [4881, 0]
click at [322, 368] on span at bounding box center [318, 374] width 12 height 12
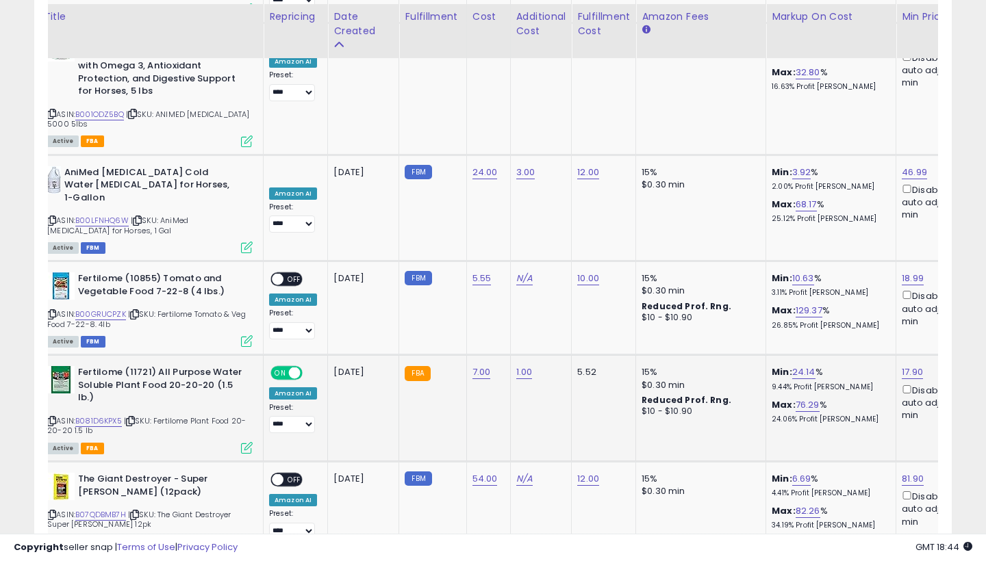
scroll to position [0, 0]
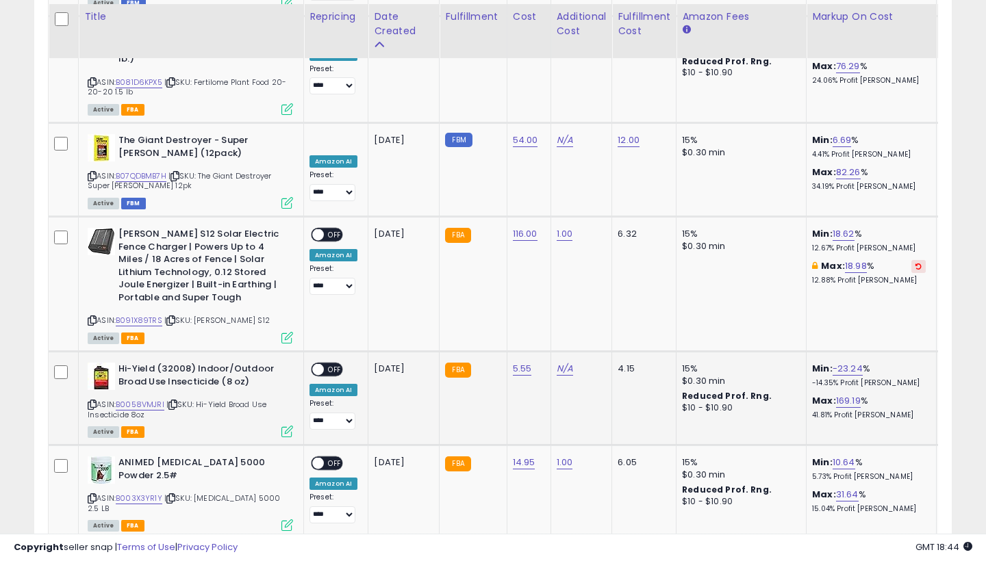
click at [316, 364] on span at bounding box center [318, 370] width 12 height 12
click at [318, 457] on div "ON OFF" at bounding box center [327, 464] width 32 height 14
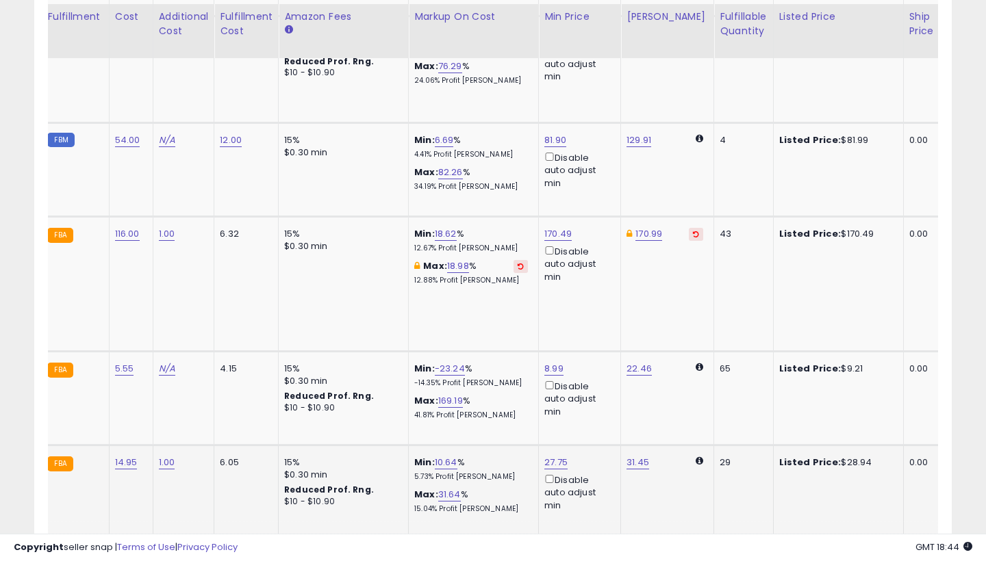
type input "*****"
click at [608, 270] on button "submit" at bounding box center [596, 274] width 23 height 21
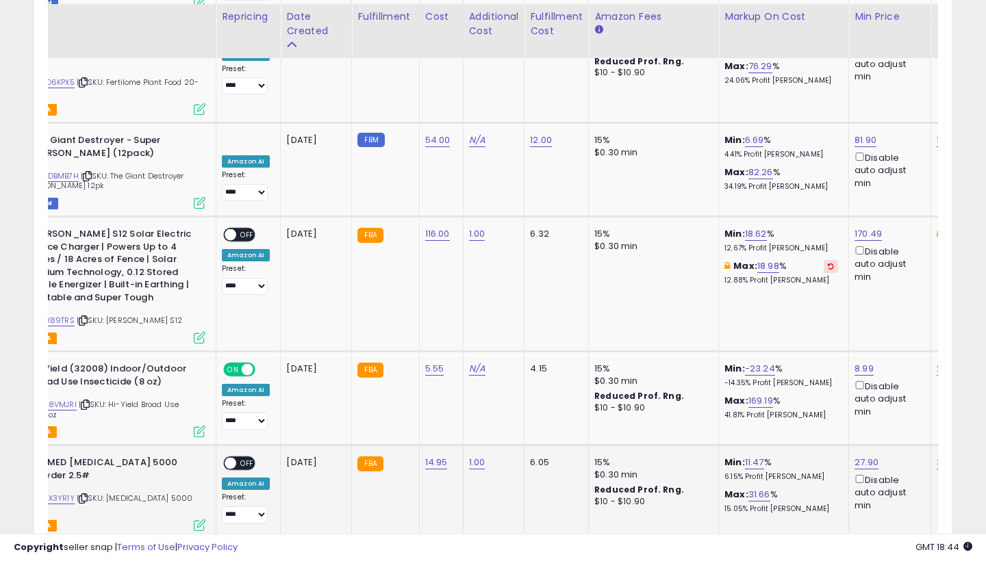
click at [230, 458] on span at bounding box center [231, 464] width 12 height 12
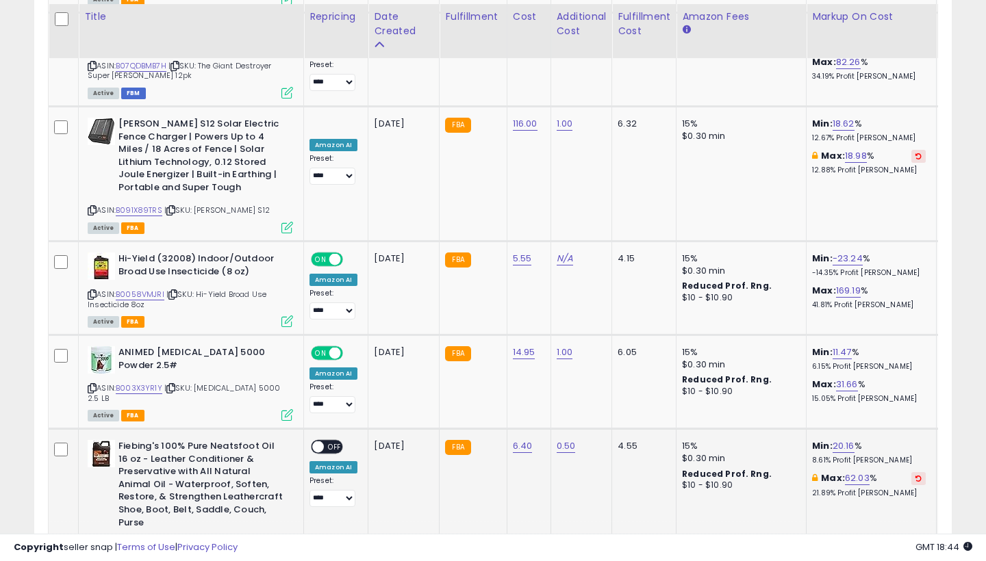
click at [318, 442] on span at bounding box center [318, 448] width 12 height 12
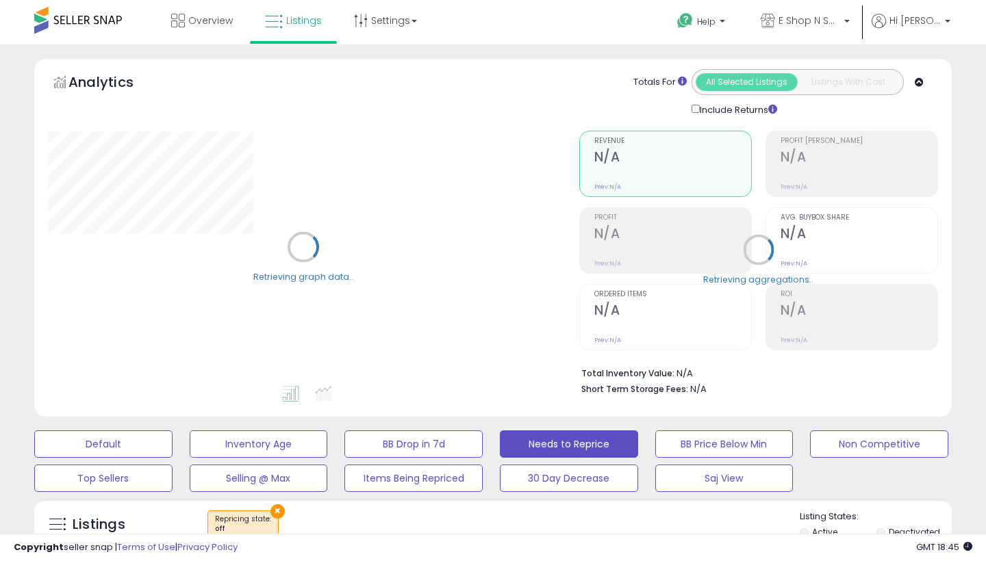
select select "**"
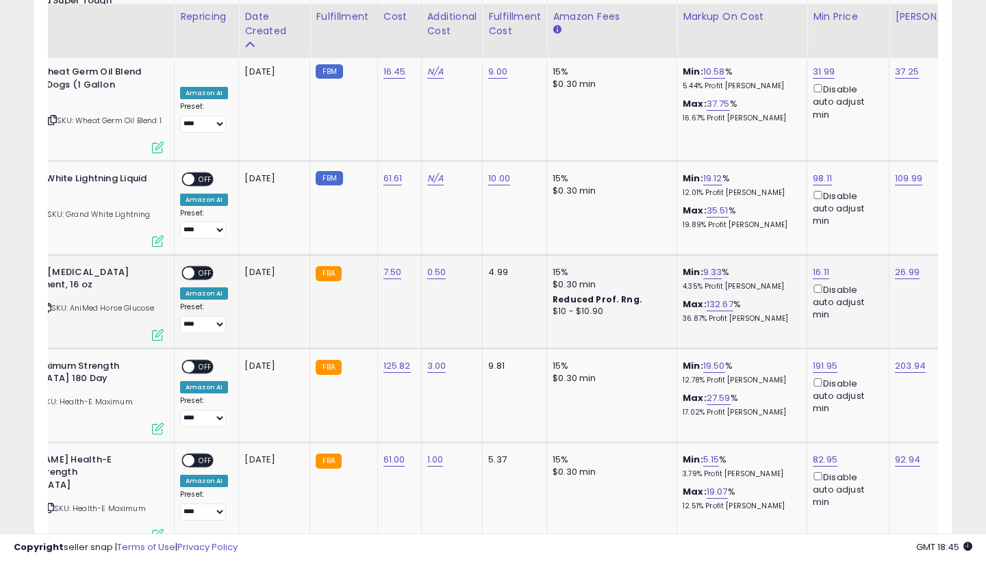
scroll to position [0, 160]
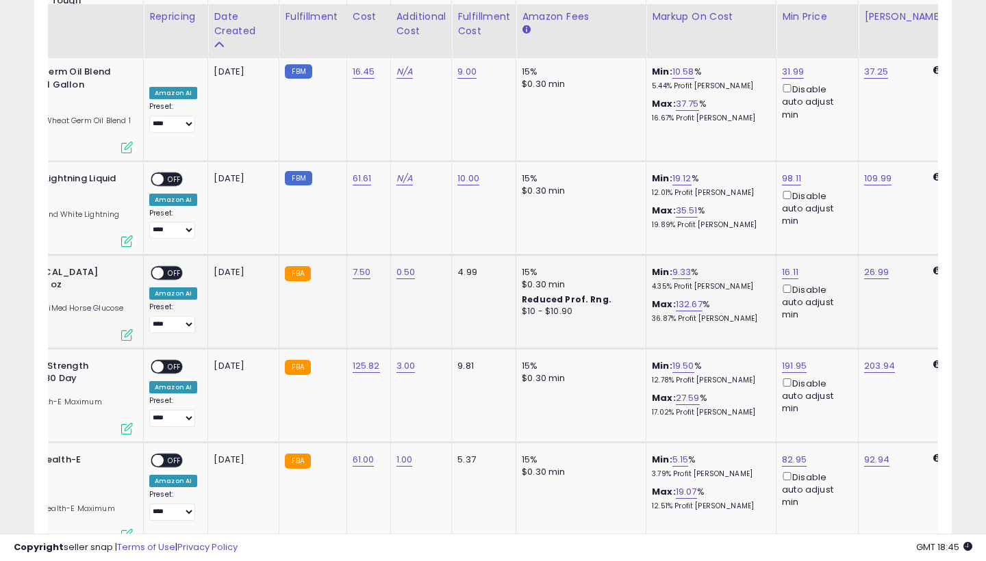
type input "*****"
click at [843, 134] on button "submit" at bounding box center [831, 137] width 23 height 21
click at [761, 299] on div "Max: 132.69 % 36.87% Profit [PERSON_NAME]" at bounding box center [709, 311] width 114 height 25
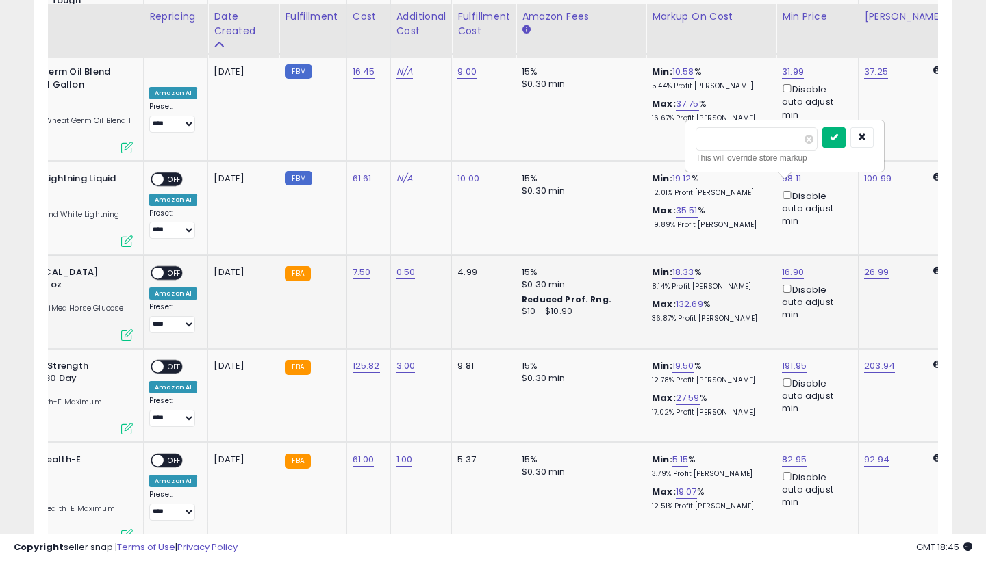
click at [841, 140] on button "submit" at bounding box center [833, 137] width 23 height 21
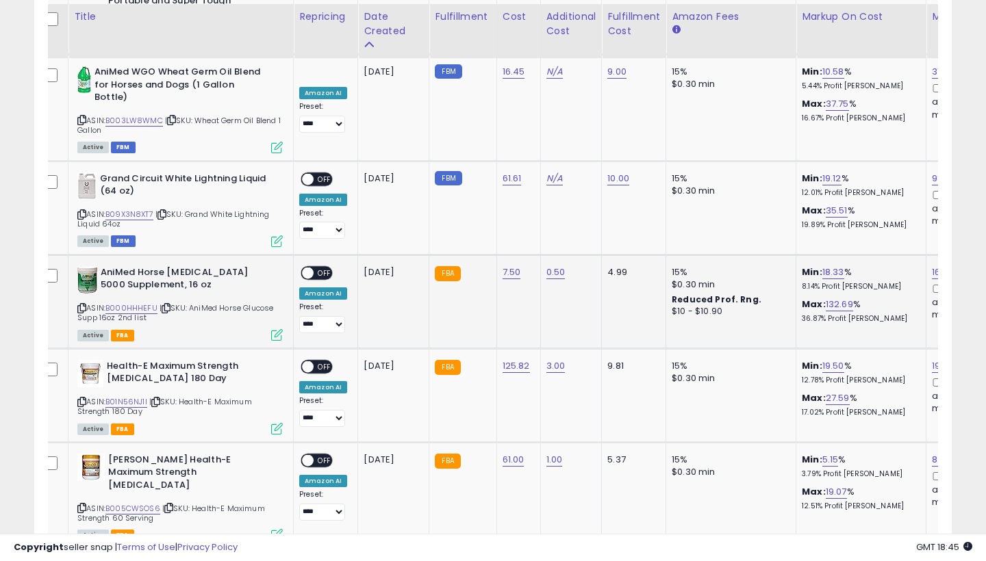
scroll to position [0, 10]
click at [312, 266] on div "ON OFF" at bounding box center [317, 273] width 32 height 14
click at [310, 267] on span at bounding box center [308, 273] width 12 height 12
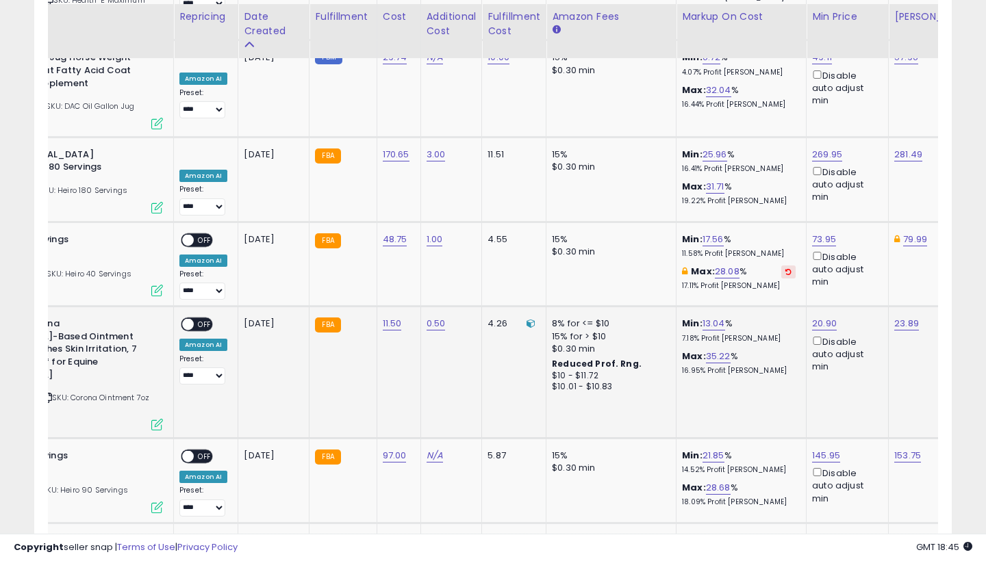
scroll to position [0, 0]
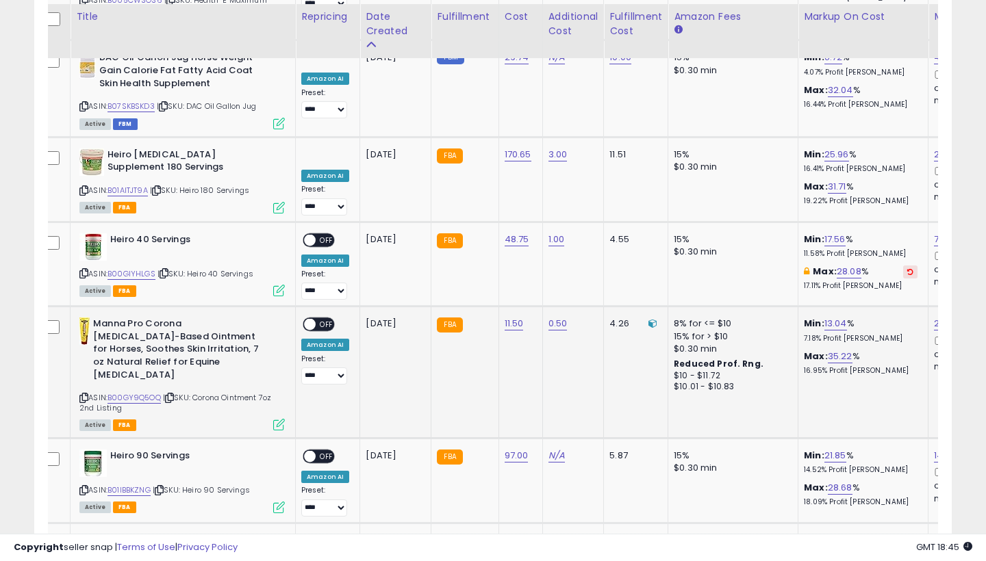
click at [312, 319] on span at bounding box center [310, 325] width 12 height 12
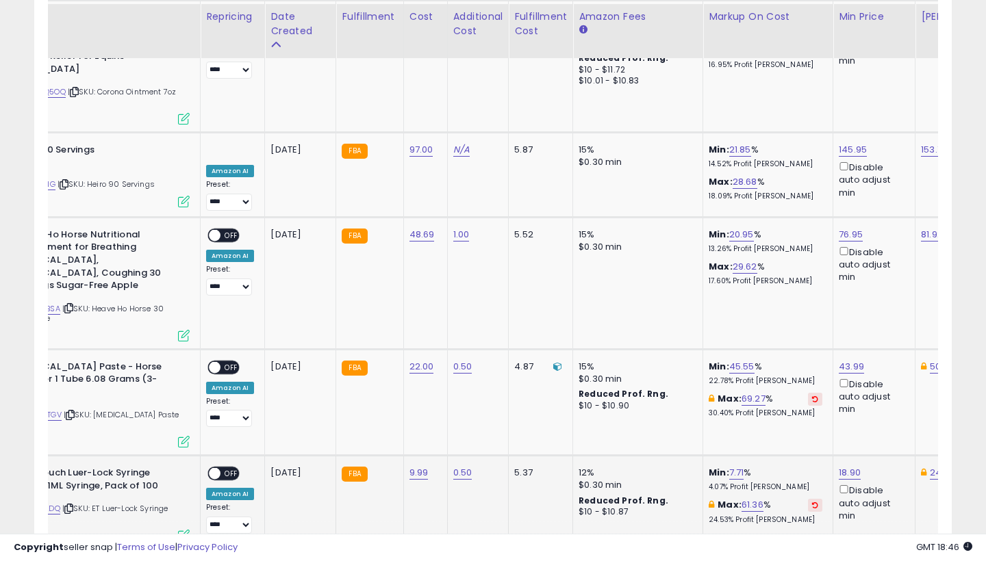
type input "*****"
click at [902, 273] on button "submit" at bounding box center [890, 276] width 23 height 21
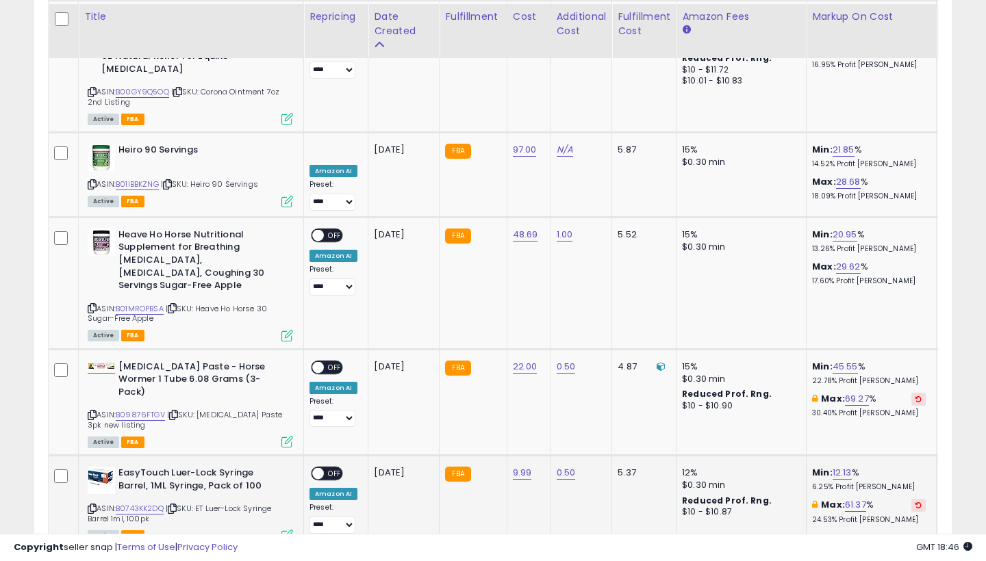
click at [317, 468] on span at bounding box center [318, 474] width 12 height 12
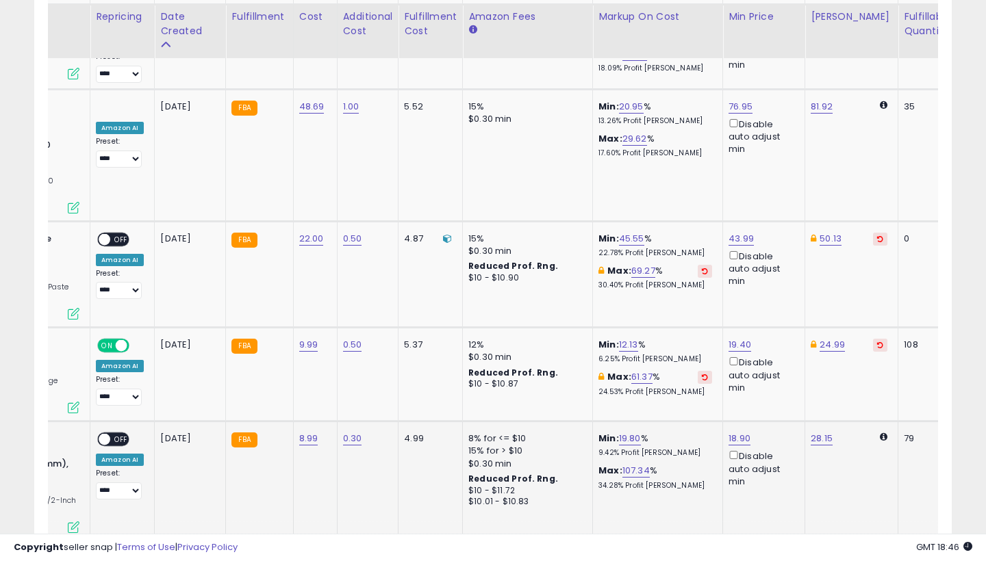
type input "*****"
click at [792, 237] on button "submit" at bounding box center [780, 241] width 23 height 21
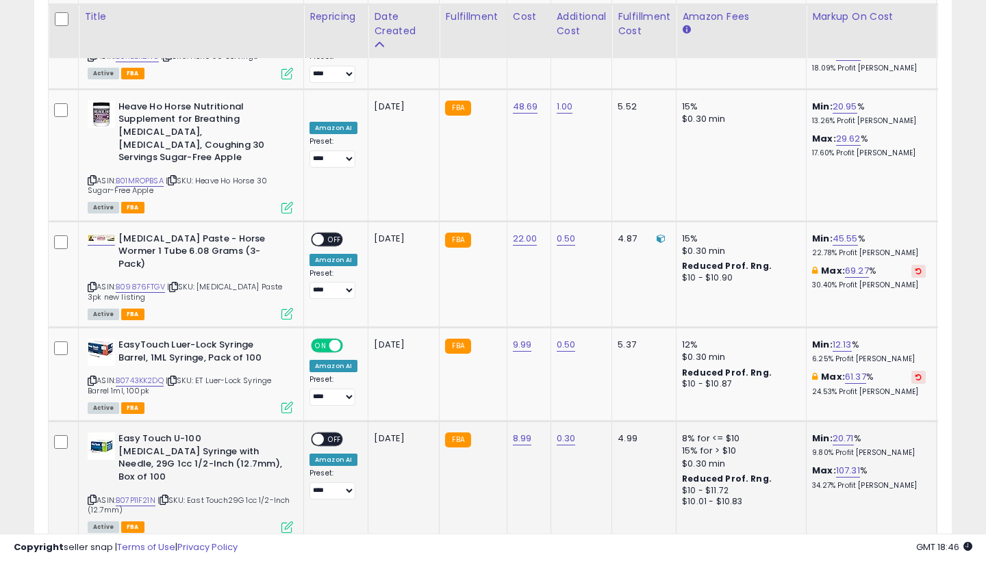
click at [320, 434] on span at bounding box center [318, 440] width 12 height 12
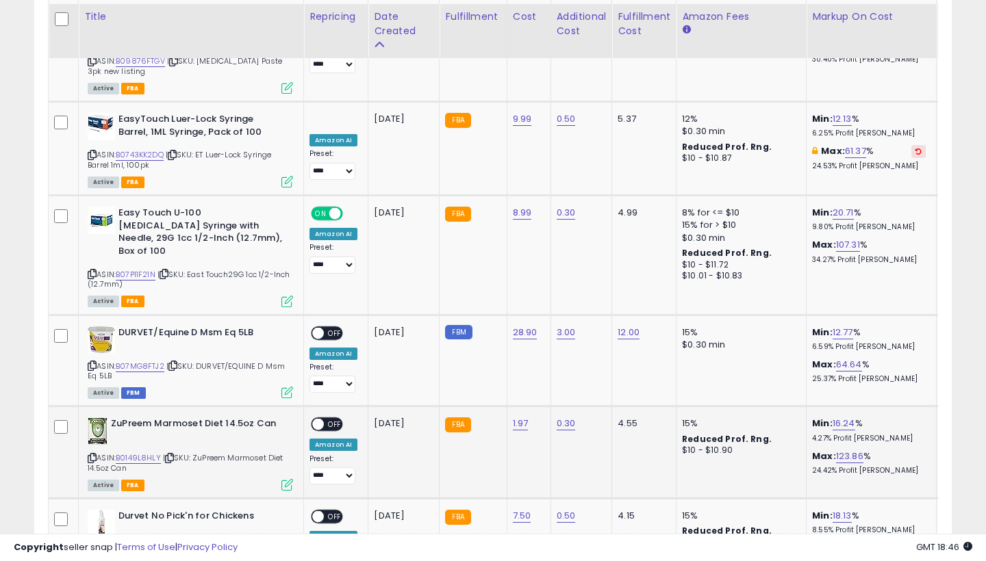
click at [324, 419] on span at bounding box center [318, 425] width 12 height 12
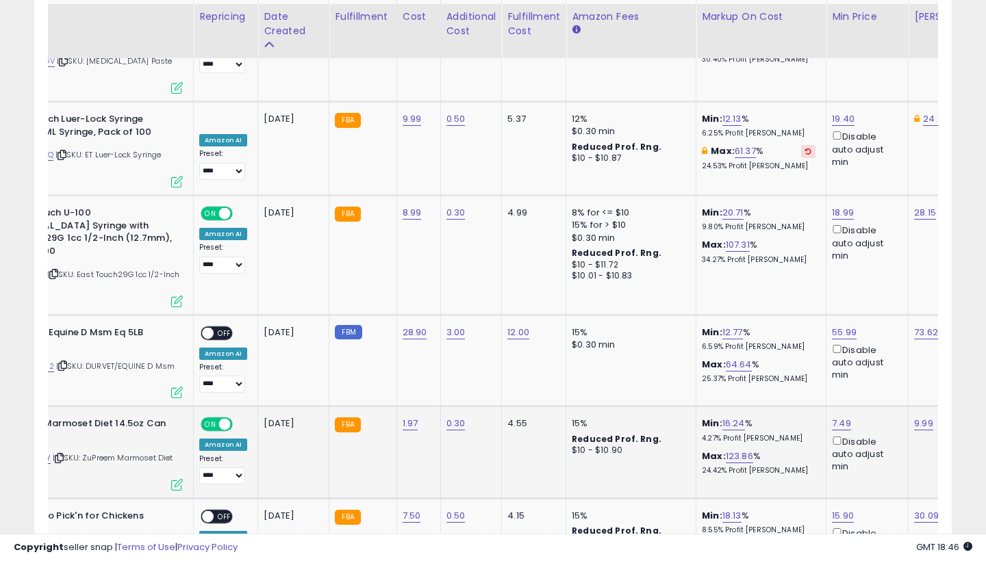
type input "****"
click at [894, 207] on button "submit" at bounding box center [881, 211] width 23 height 21
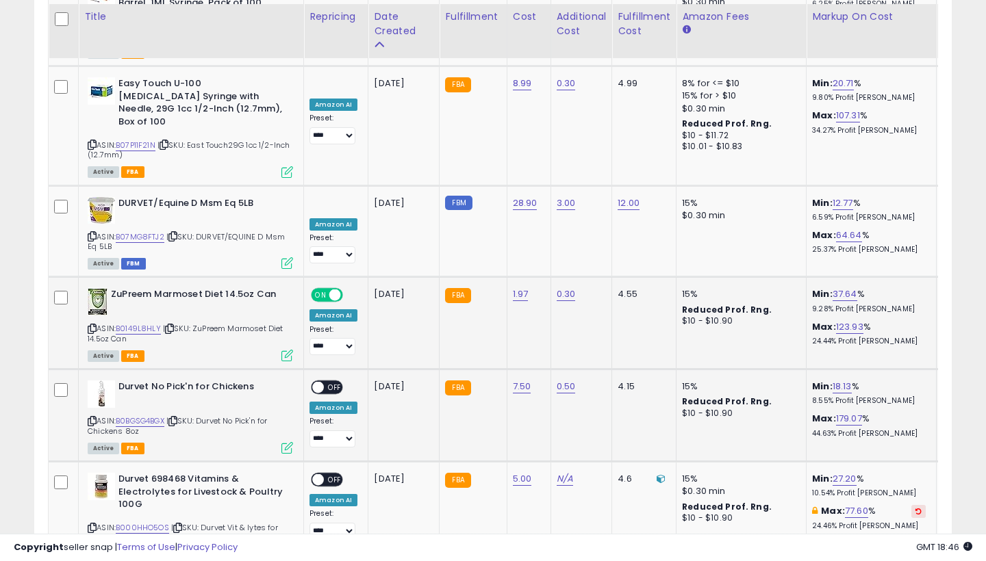
click at [321, 382] on span at bounding box center [318, 388] width 12 height 12
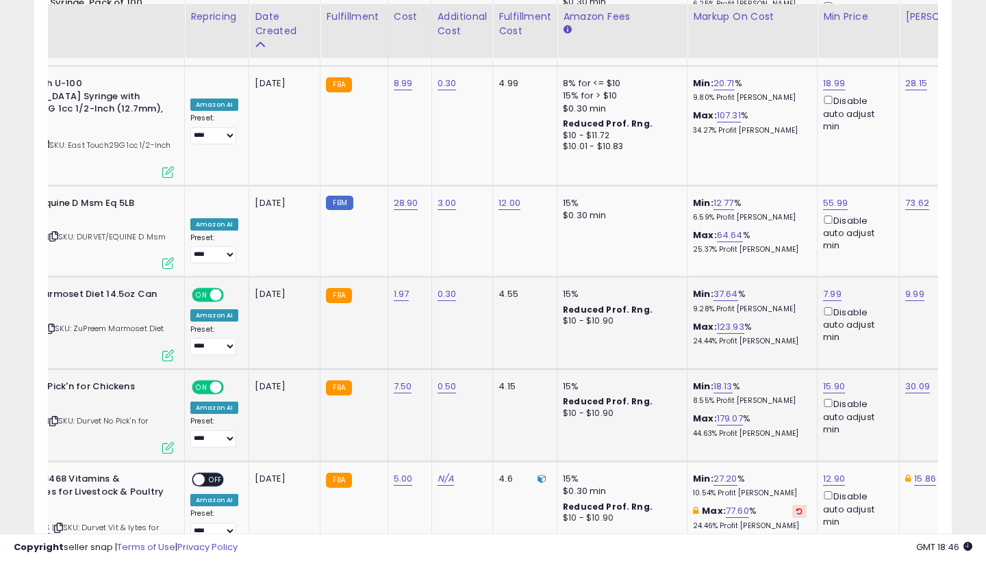
type input "*****"
click at [887, 169] on button "submit" at bounding box center [874, 173] width 23 height 21
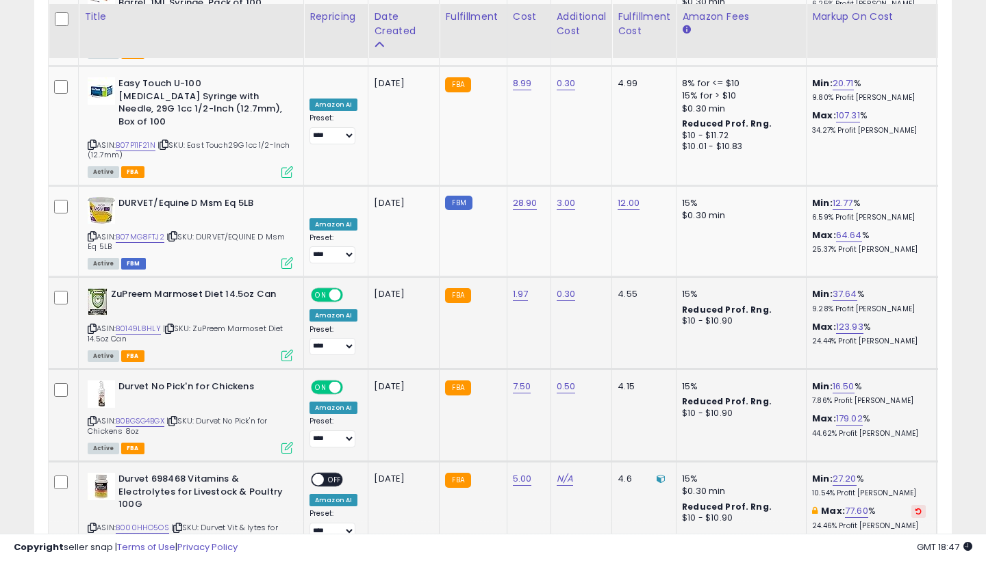
click at [316, 474] on span at bounding box center [318, 480] width 12 height 12
